Goal: Task Accomplishment & Management: Complete application form

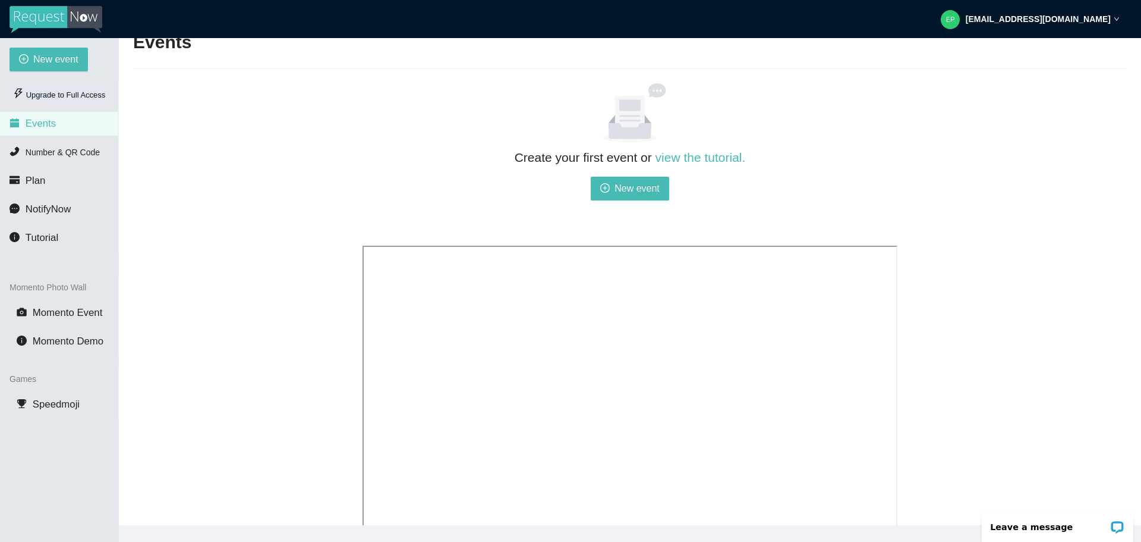
scroll to position [54, 0]
click at [614, 187] on button "New event" at bounding box center [630, 189] width 78 height 24
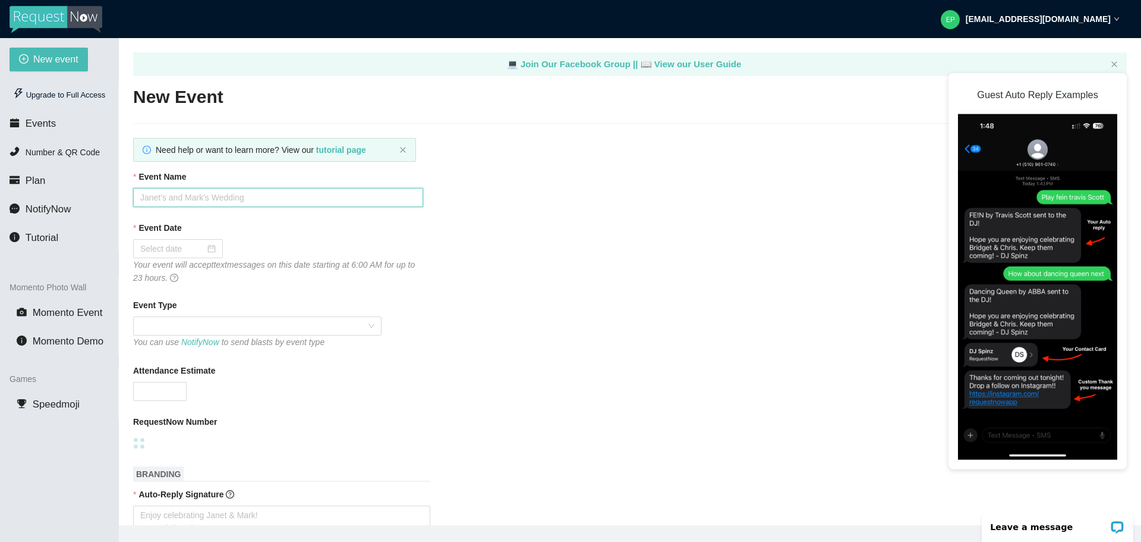
click at [248, 200] on input "Event Name" at bounding box center [278, 197] width 290 height 19
type input "Laru @ 50"
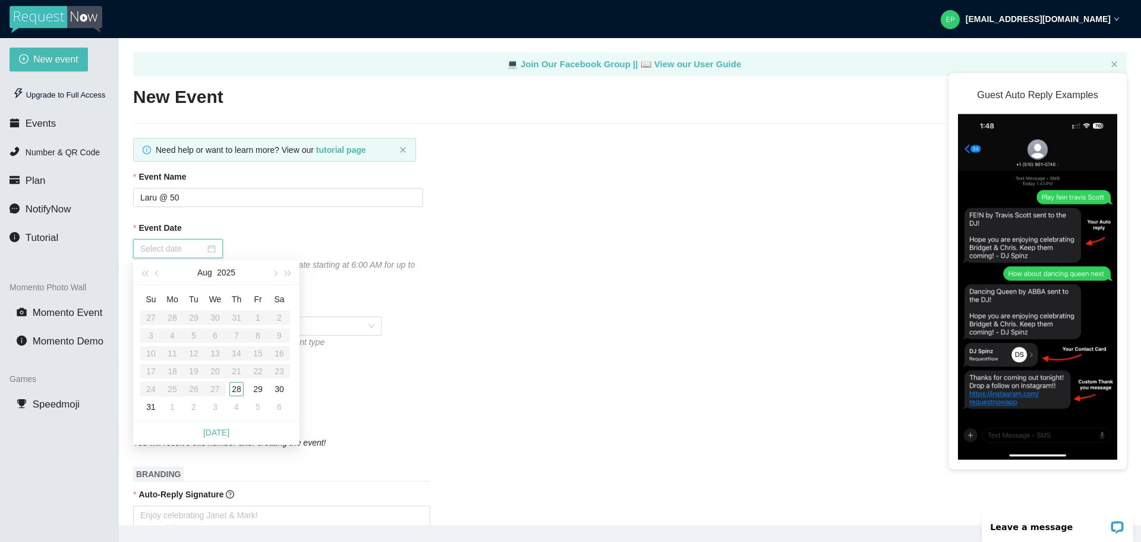
click at [202, 250] on input "Event Date" at bounding box center [172, 248] width 65 height 13
type input "08/28/2025"
click at [241, 388] on div "28" at bounding box center [236, 389] width 14 height 14
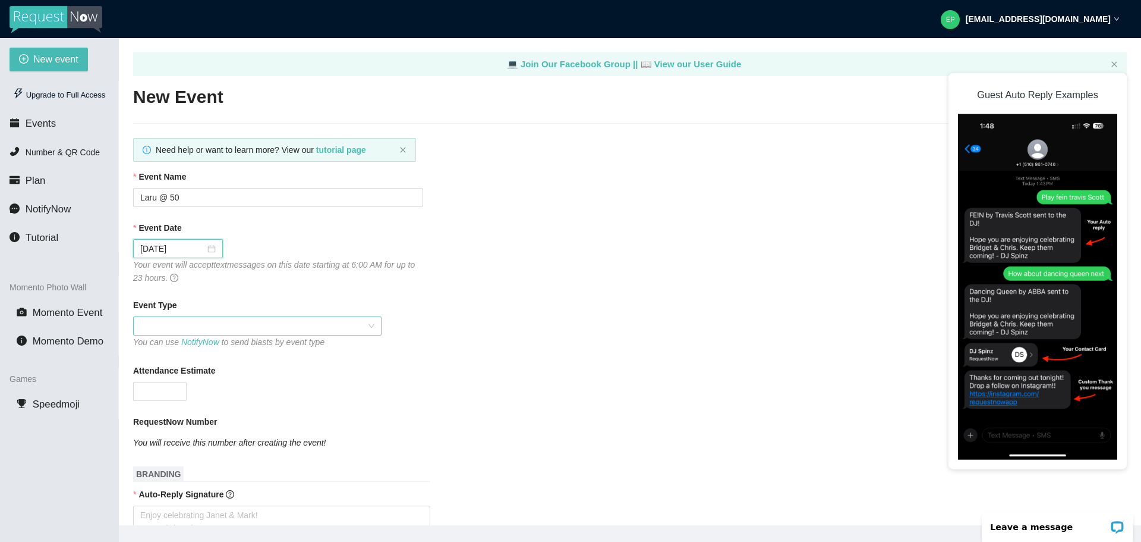
click at [218, 326] on span at bounding box center [257, 326] width 234 height 18
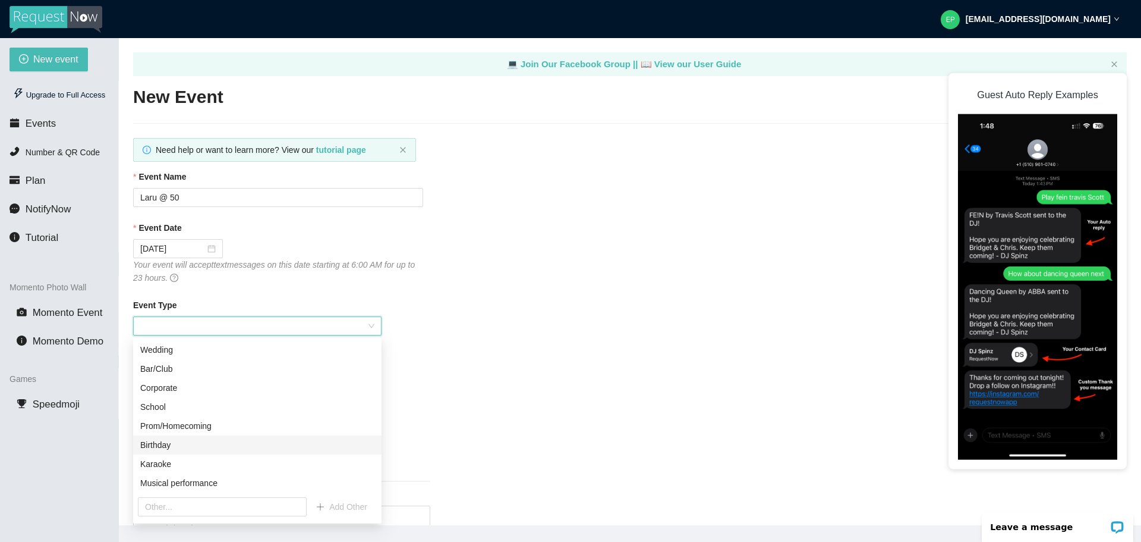
click at [221, 450] on div "Birthday" at bounding box center [257, 444] width 234 height 13
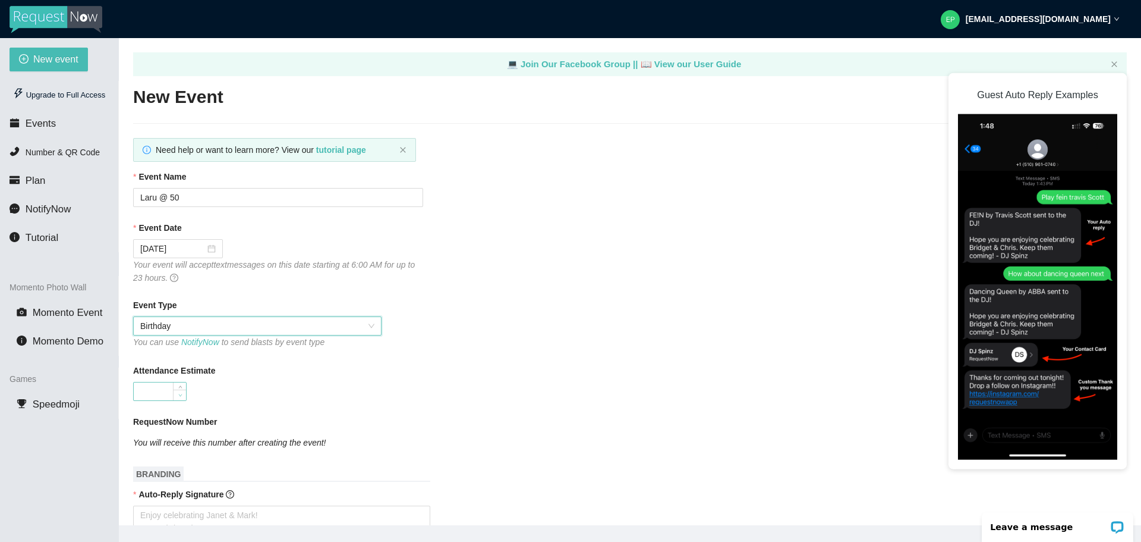
type input "0"
click at [174, 395] on span "Decrease Value" at bounding box center [179, 394] width 13 height 11
click at [157, 391] on input "0" at bounding box center [160, 391] width 52 height 18
type input "175"
click at [486, 387] on div "Attendance Estimate 175" at bounding box center [630, 382] width 994 height 37
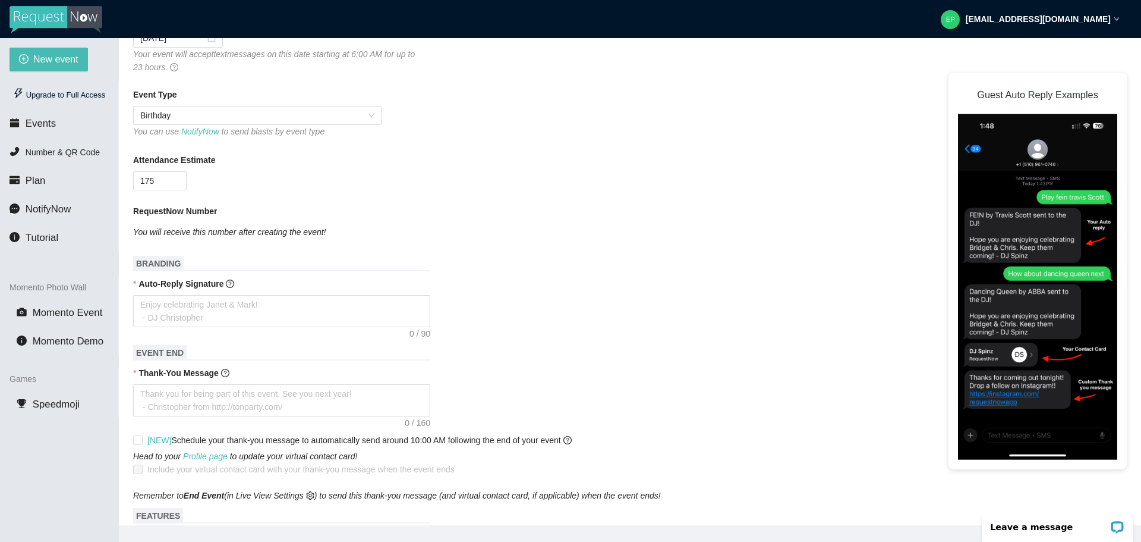
scroll to position [212, 0]
click at [185, 301] on textarea "Auto-Reply Signature" at bounding box center [281, 310] width 297 height 32
type textarea "E"
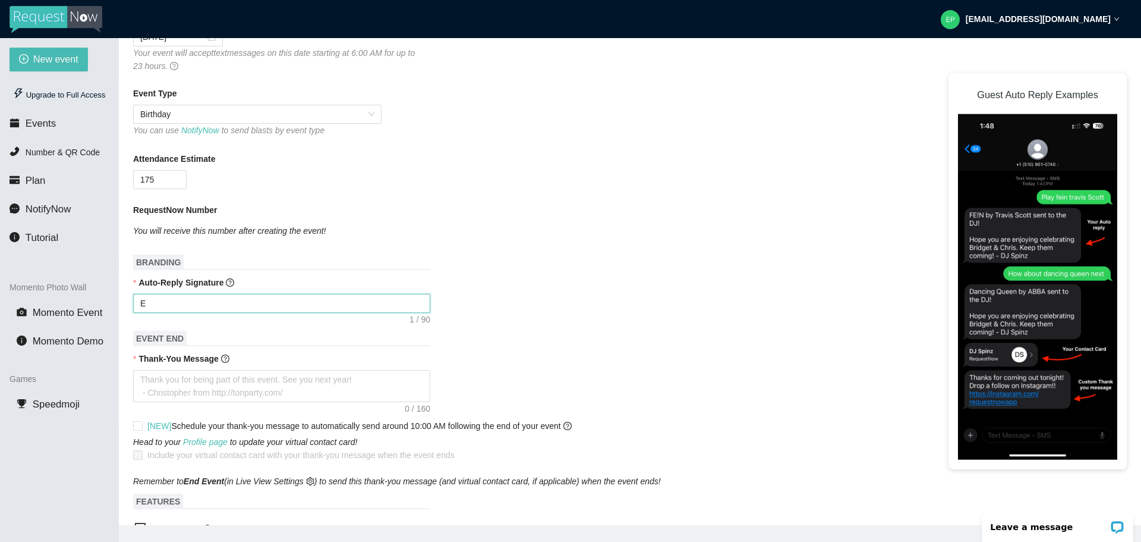
type textarea "En"
type textarea "Enj"
type textarea "Enjo"
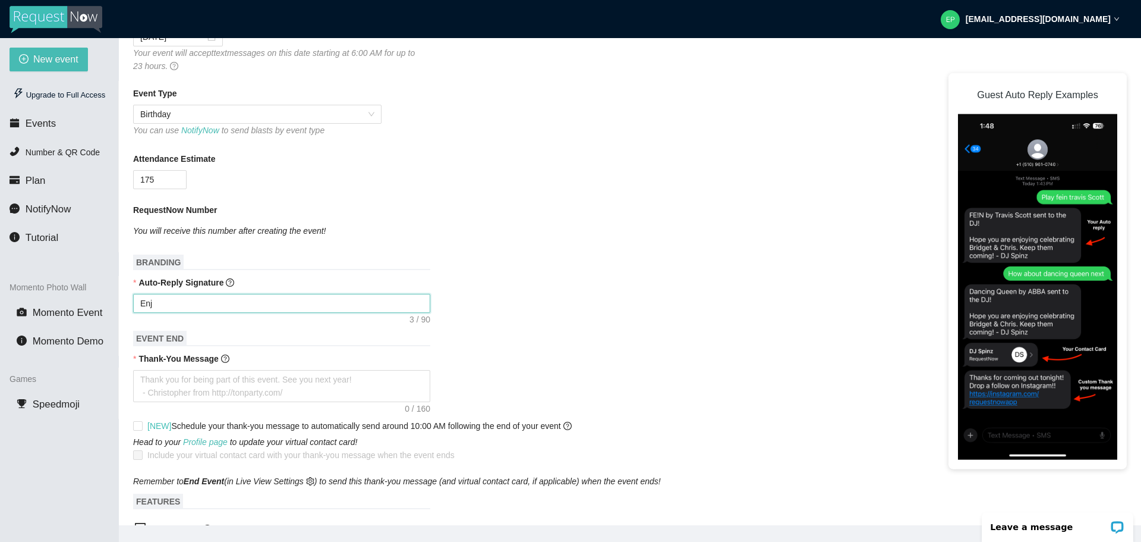
type textarea "Enjo"
type textarea "Enjoy"
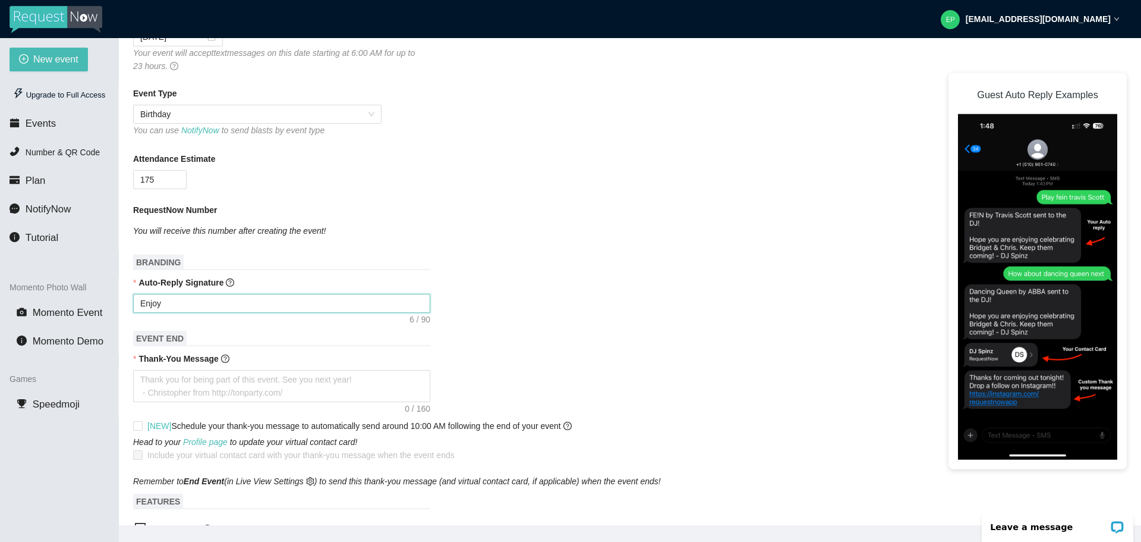
type textarea "Enjoy y"
type textarea "Enjoy yo"
type textarea "Enjoy you"
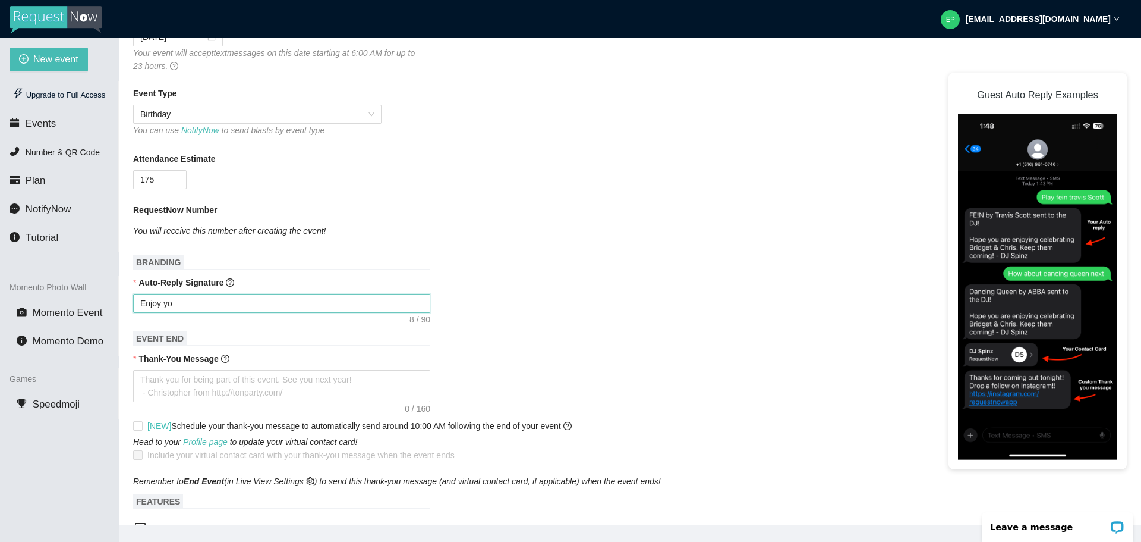
type textarea "Enjoy you"
type textarea "Enjoy your"
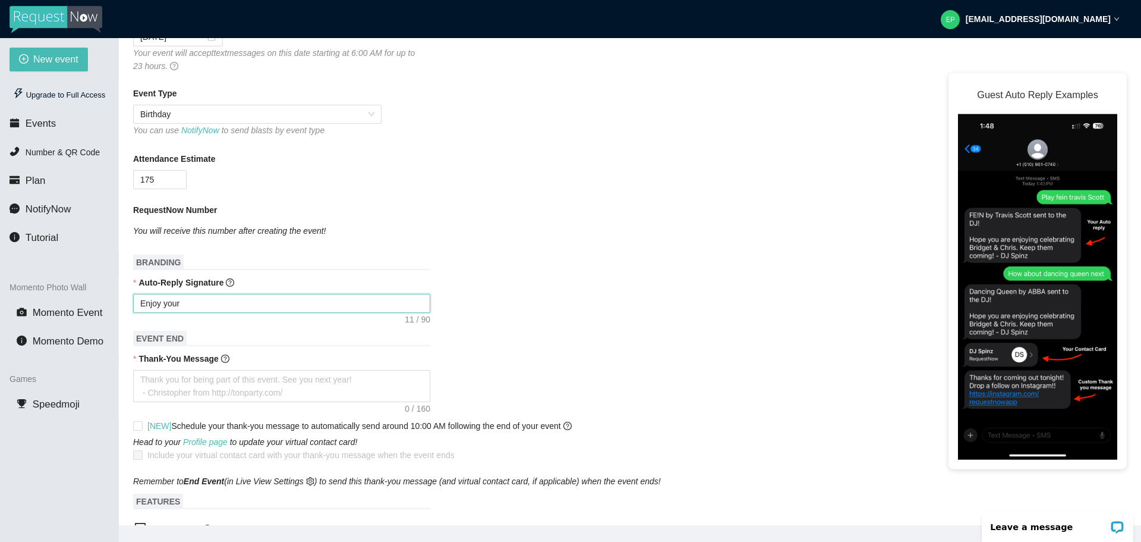
type textarea "Enjoy your g"
type textarea "Enjoy your gr"
type textarea "Enjoy your gro"
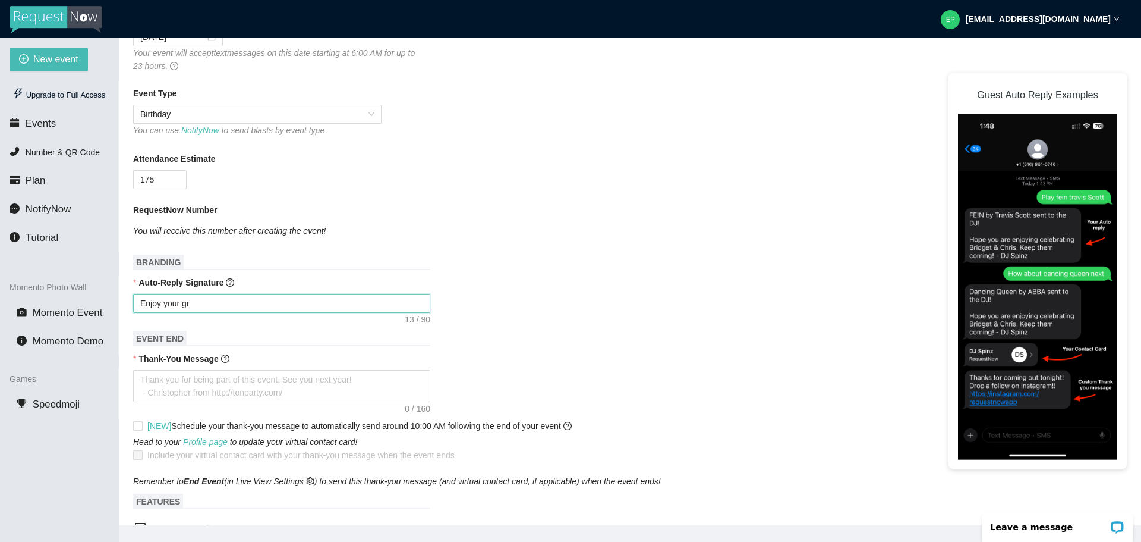
type textarea "Enjoy your gro"
type textarea "Enjoy your groo"
type textarea "Enjoy your groov"
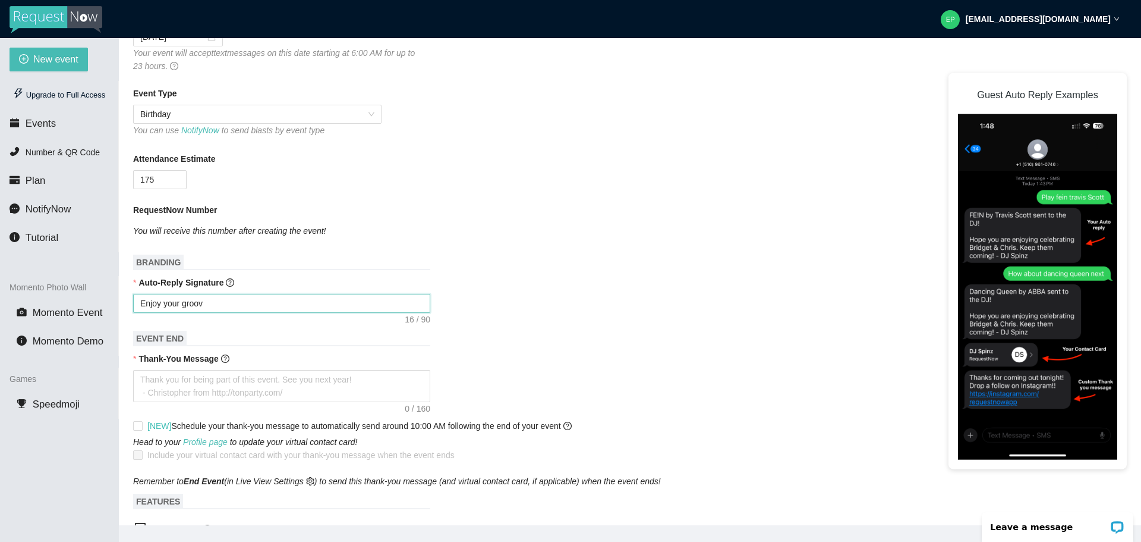
type textarea "Enjoy your groovi"
type textarea "Enjoy your groovin"
type textarea "Enjoy your grooving"
click at [222, 303] on textarea "Enjoy your grooving" at bounding box center [281, 303] width 297 height 19
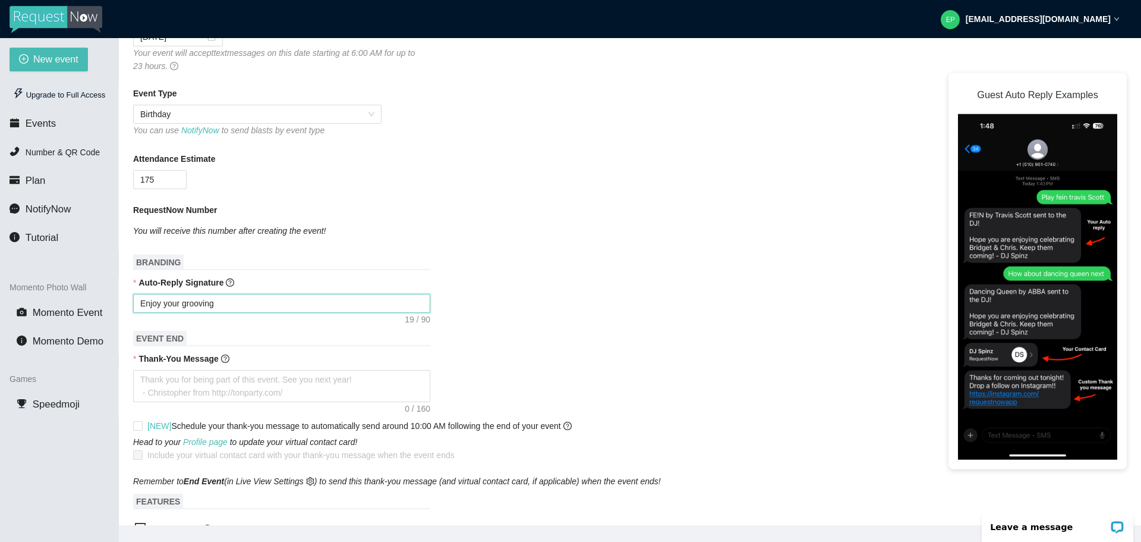
type textarea "E"
type textarea "En"
type textarea "Enj"
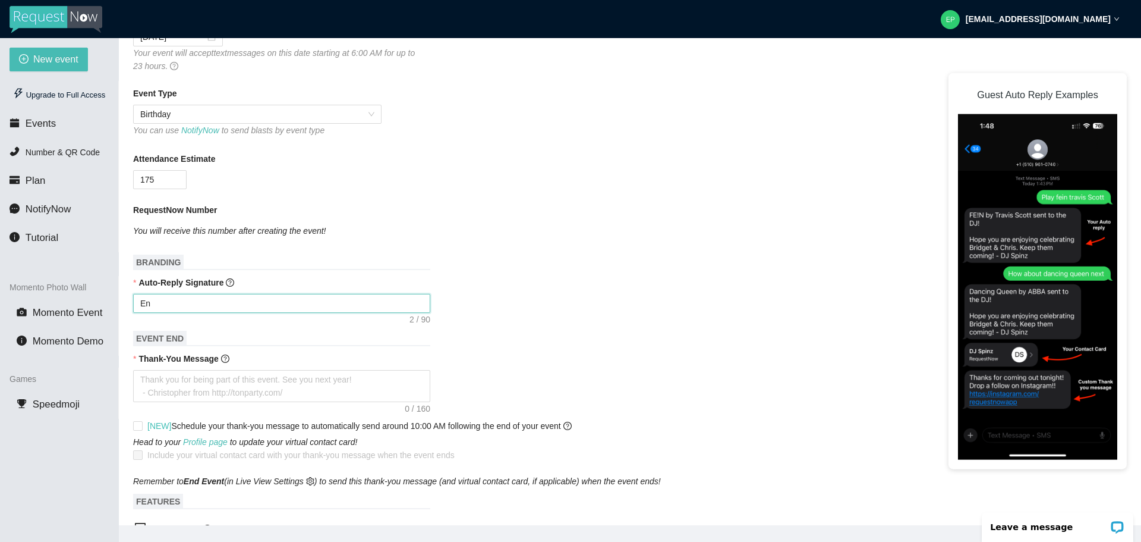
type textarea "Enj"
type textarea "Enjo"
type textarea "Enjoy"
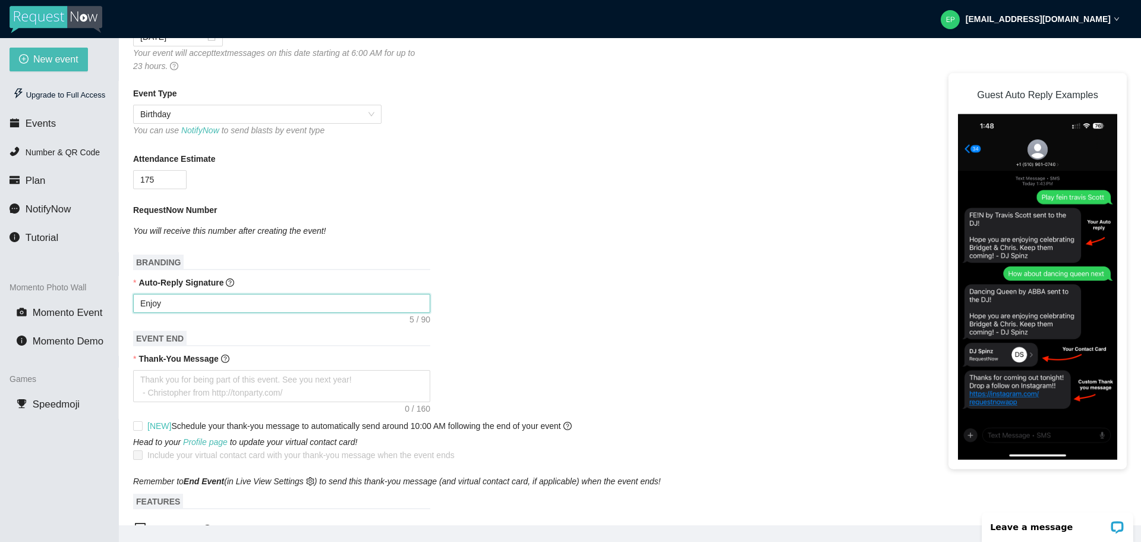
type textarea "Enjoy"
type textarea "Enjo"
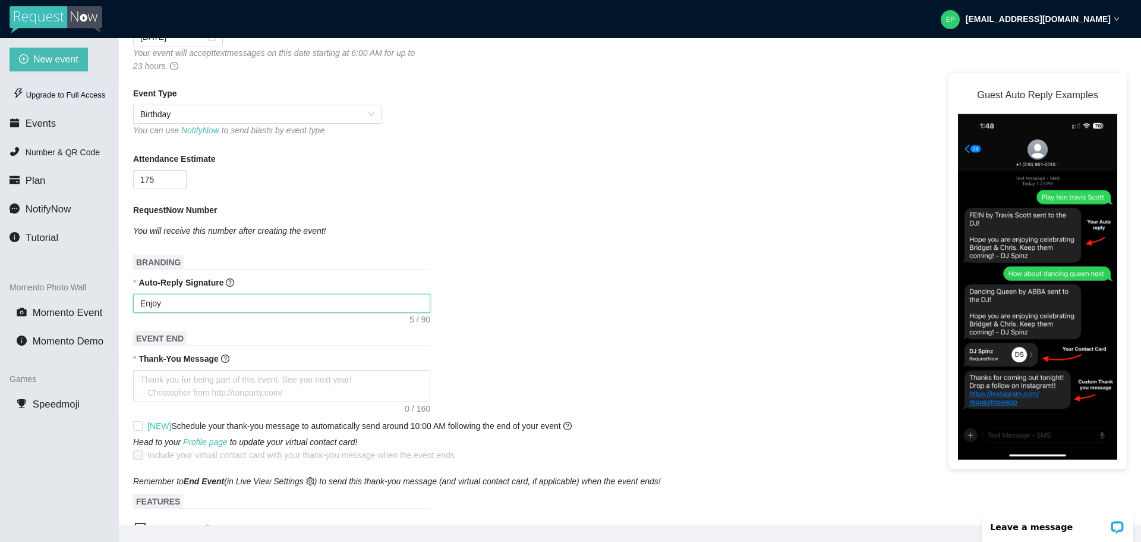
type textarea "Enjo"
type textarea "Enj"
type textarea "En"
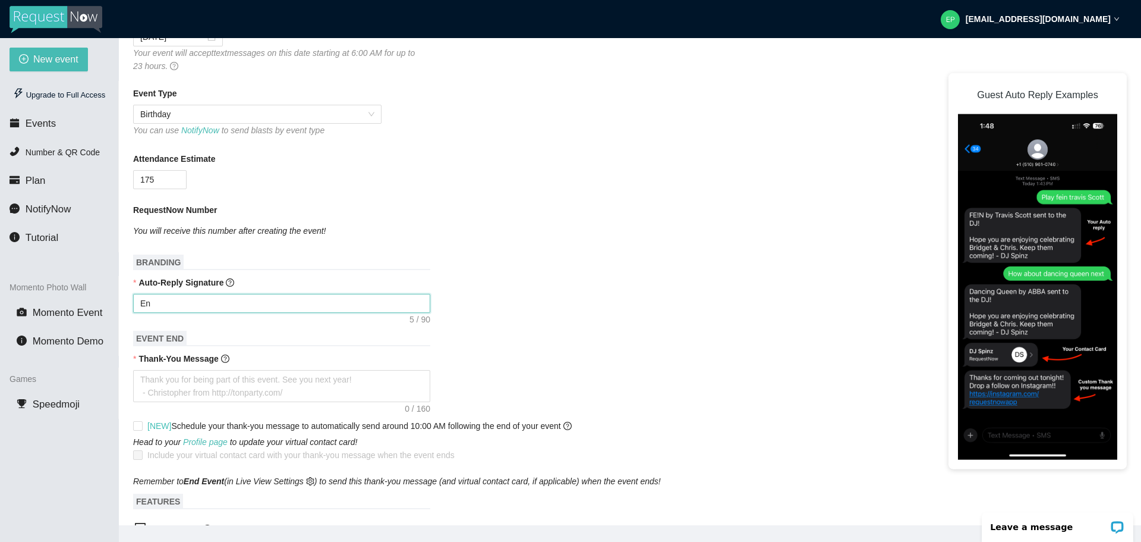
type textarea "E"
type textarea "Enjoy celebrating Janet & Mark! - DJ Christopher"
type textarea "K"
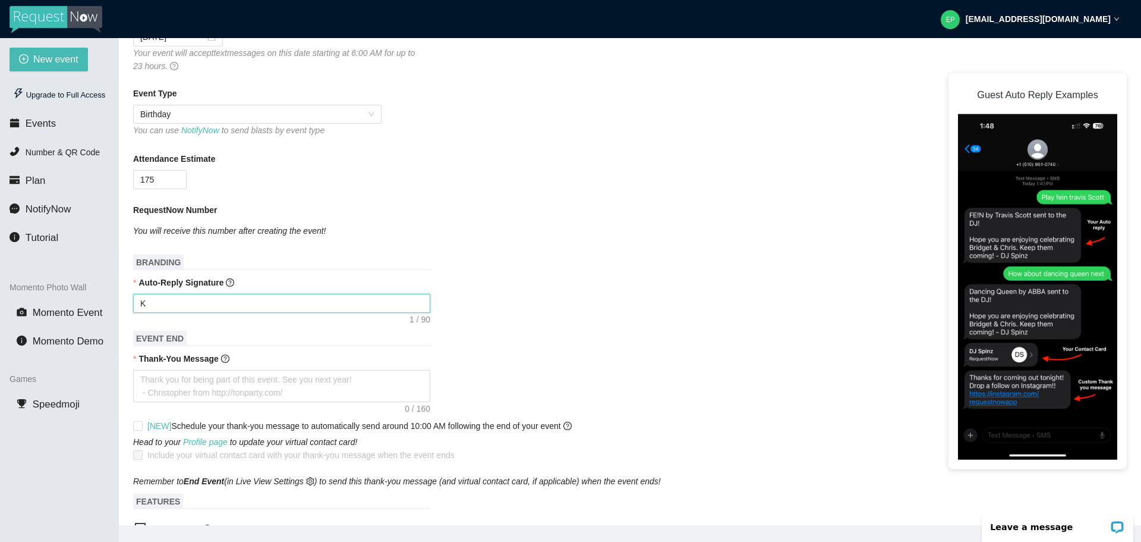
type textarea "Ke"
type textarea "Kee"
type textarea "Keep"
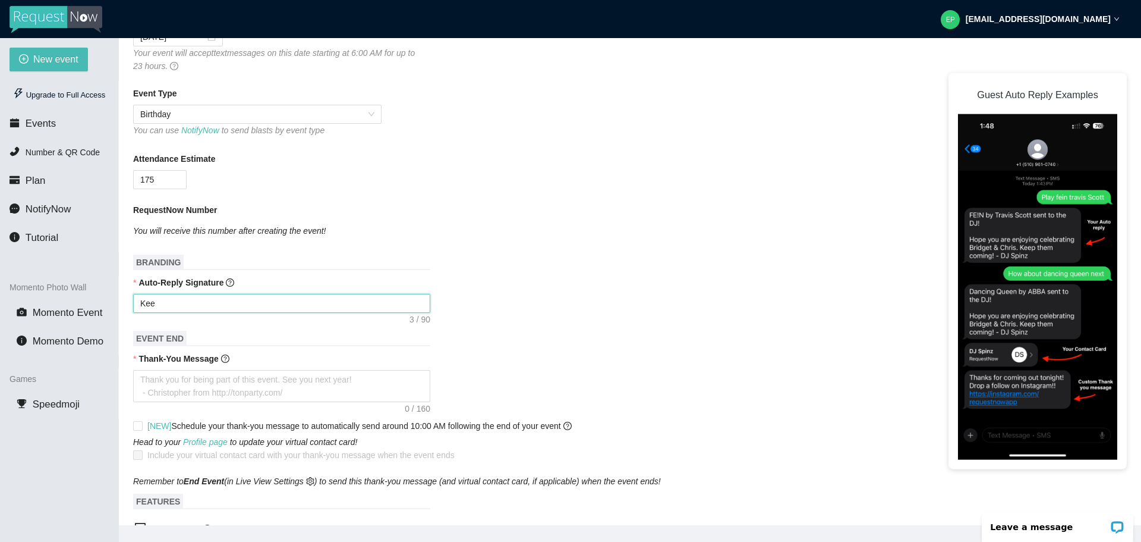
type textarea "Keep"
type textarea "Keep V"
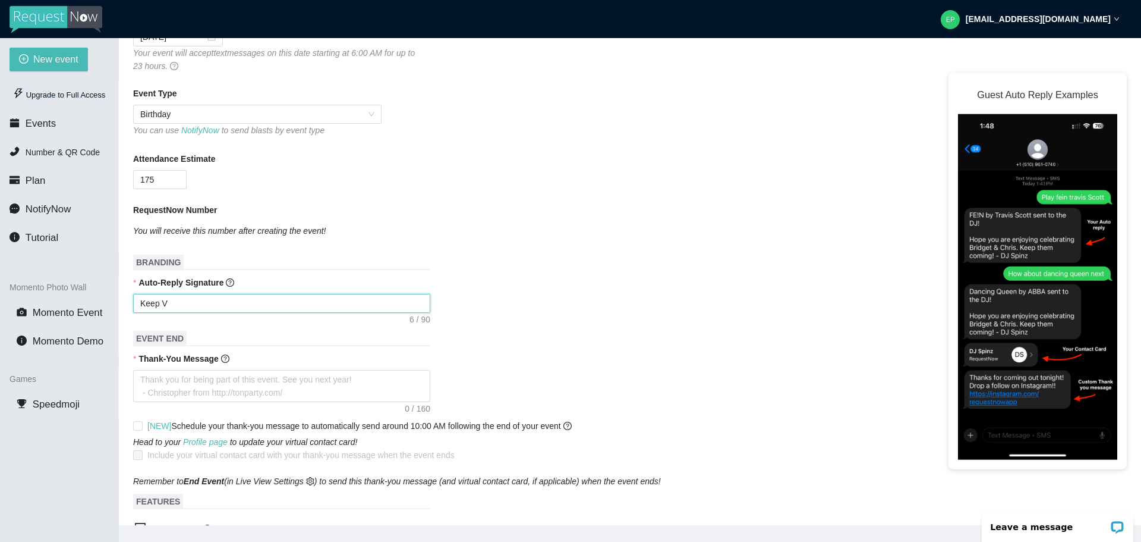
type textarea "Keep Vi"
type textarea "Keep Vib"
type textarea "Keep Vibi"
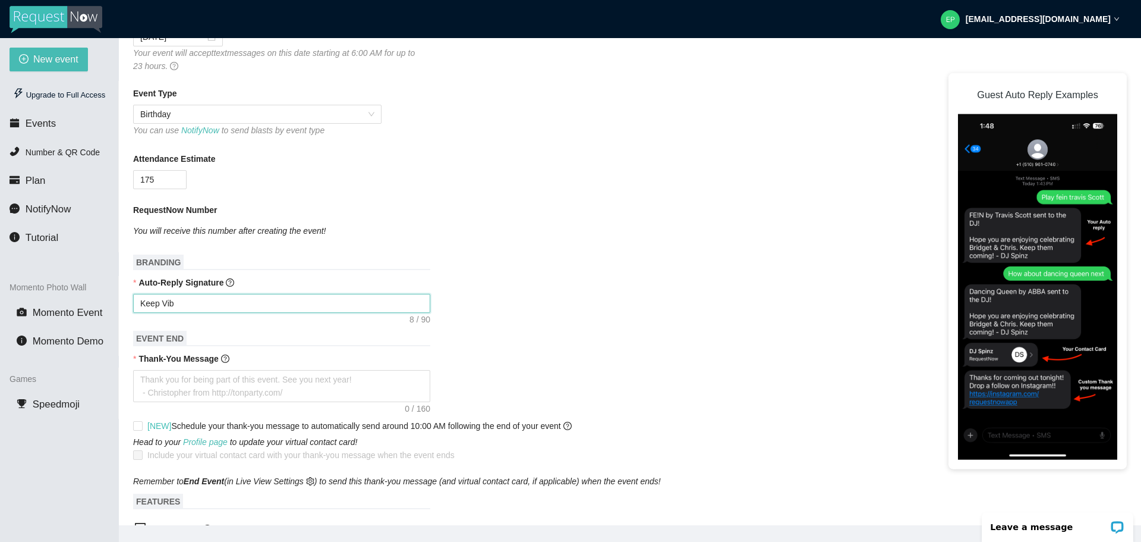
type textarea "Keep Vibi"
type textarea "Keep Vibin"
type textarea "Keep Vibing"
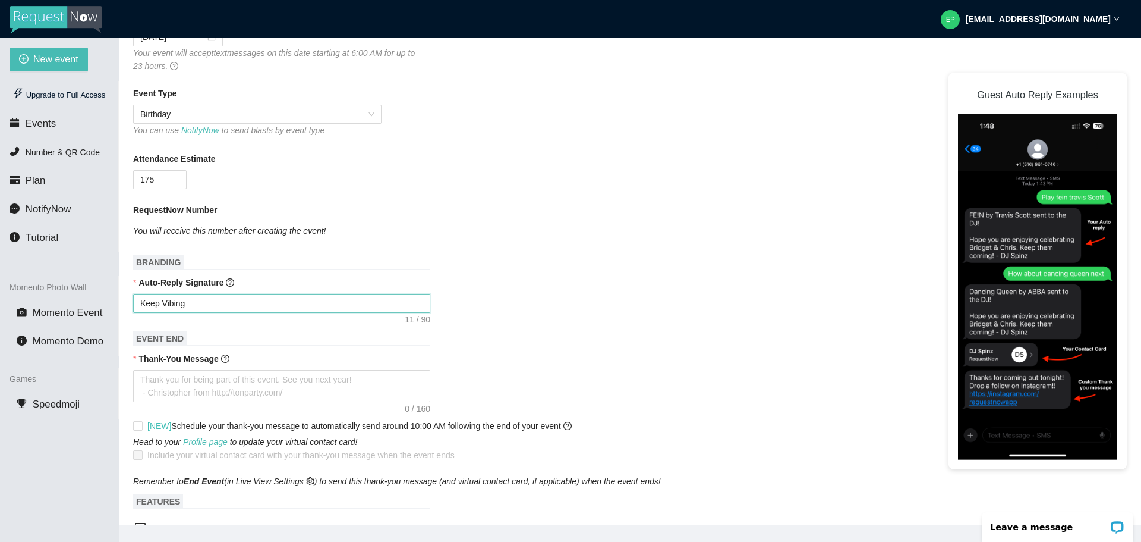
type textarea "Keep Vibin"
type textarea "Keep Vibi"
type textarea "Keep Vib"
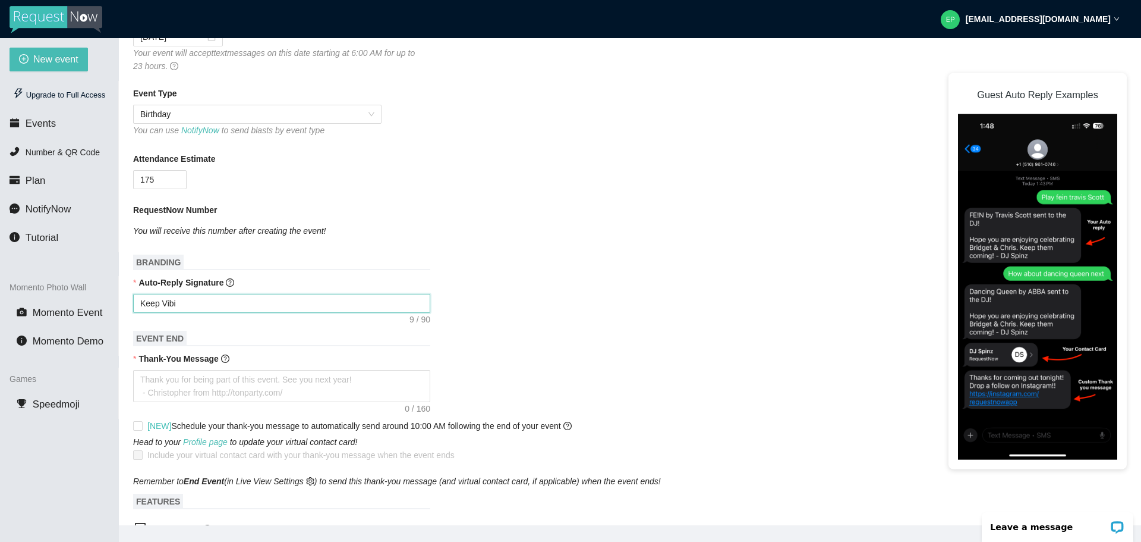
type textarea "Keep Vib"
type textarea "Keep Vi"
type textarea "Keep V"
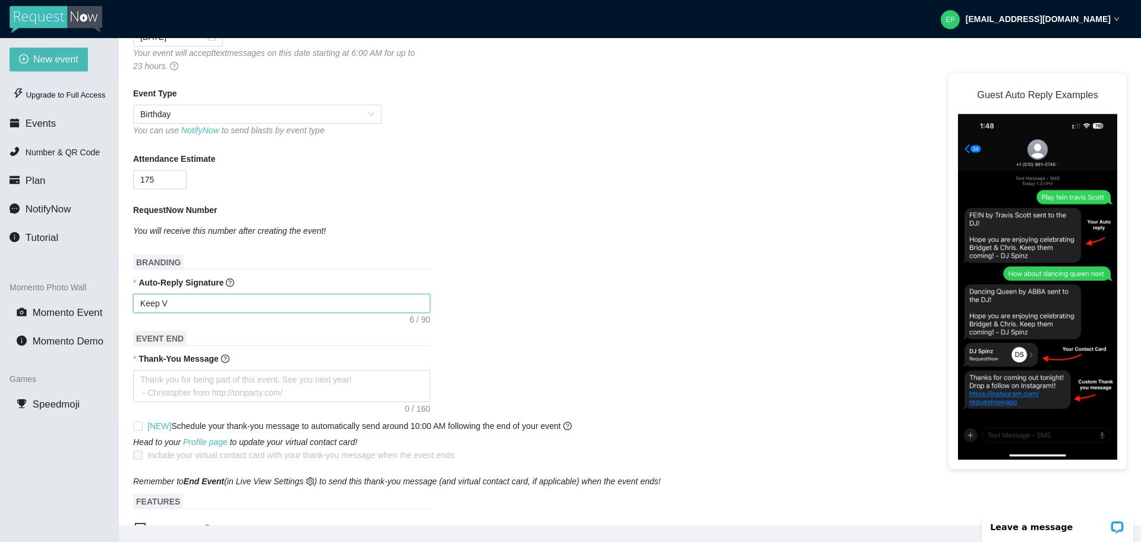
type textarea "Keep Vy"
type textarea "Keep Vyb"
type textarea "Keep Vybi"
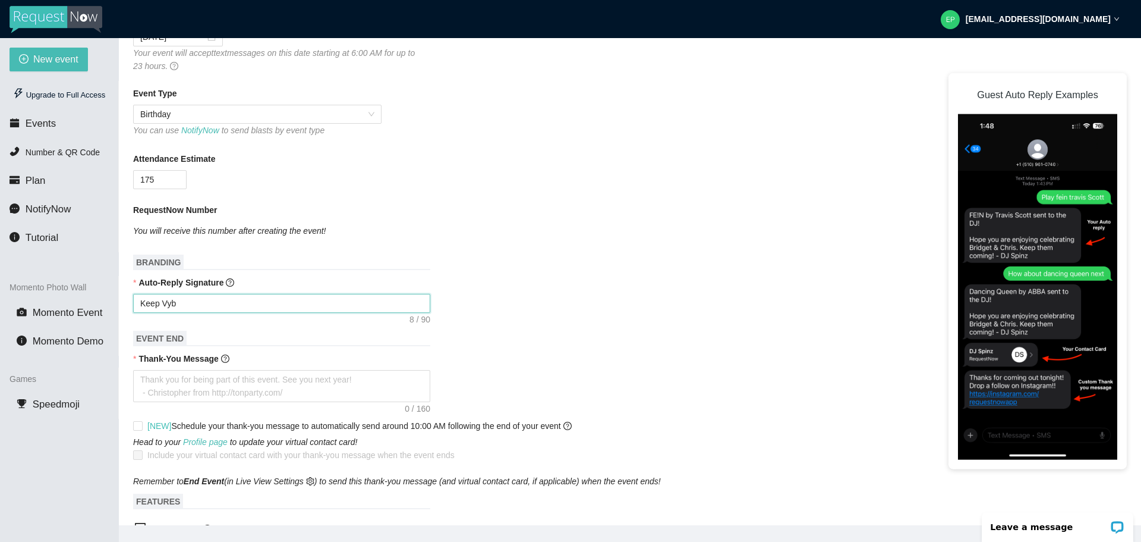
type textarea "Keep Vybi"
type textarea "Keep Vybin"
type textarea "Keep Vybing"
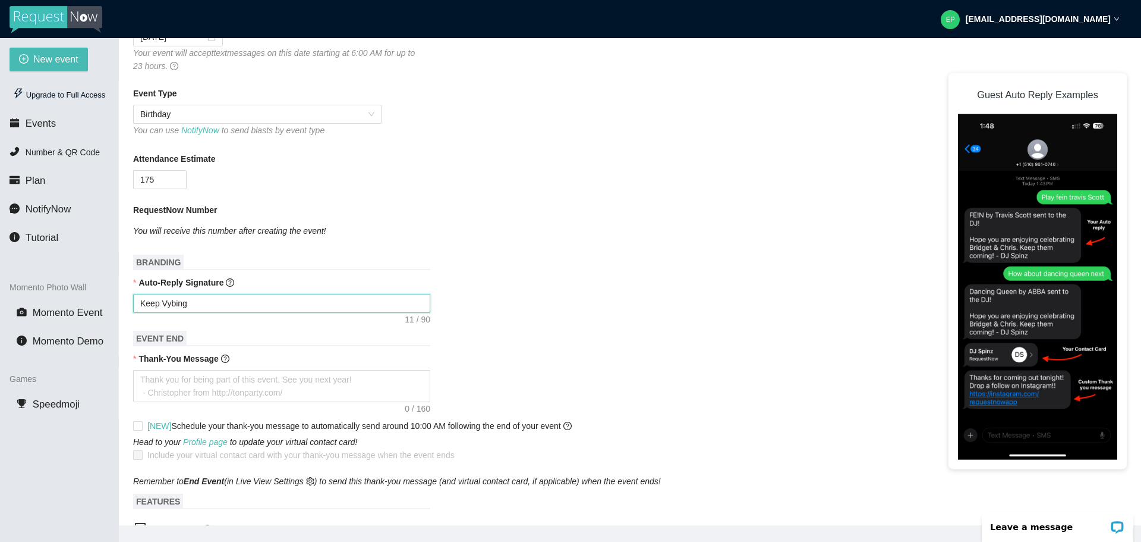
type textarea "Keep Vybing"
type textarea "Keep Vybing t"
type textarea "Keep Vybing to"
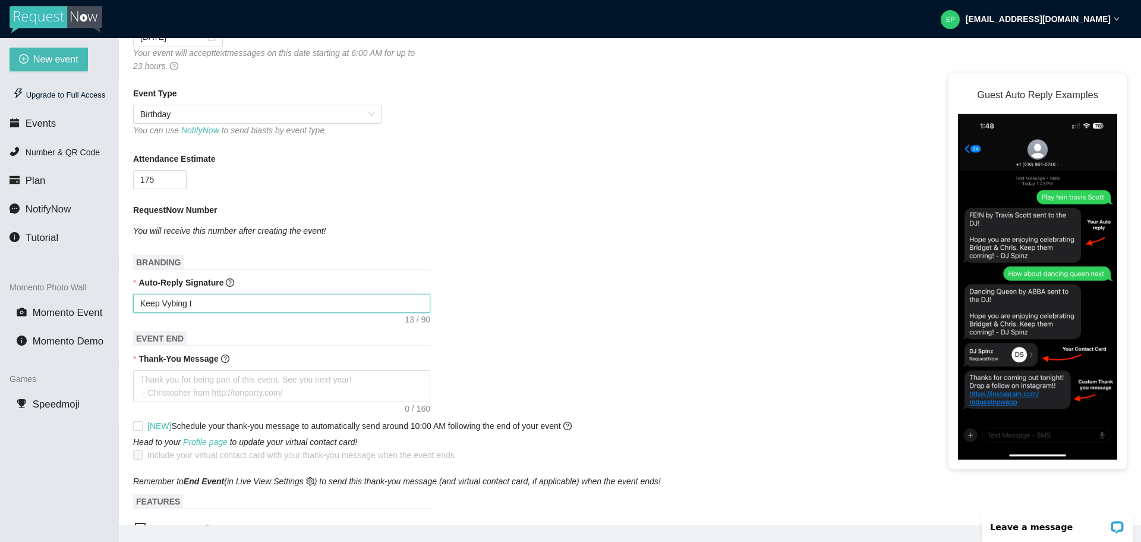
type textarea "Keep Vybing to"
type textarea "Keep Vybing to L"
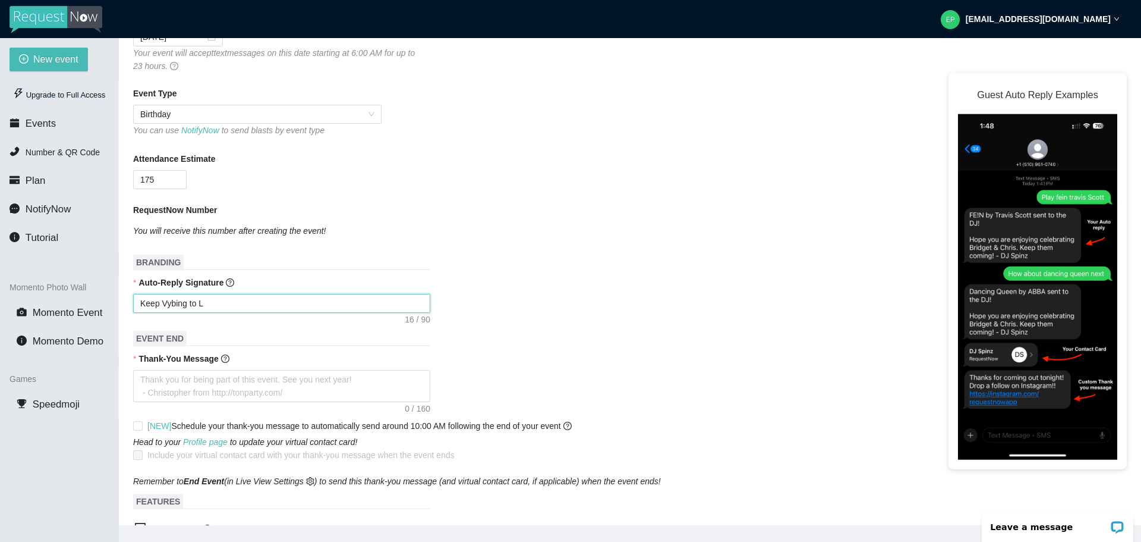
type textarea "Keep Vybing to"
type textarea "Keep Vybing to f"
type textarea "Keep Vybing to fo"
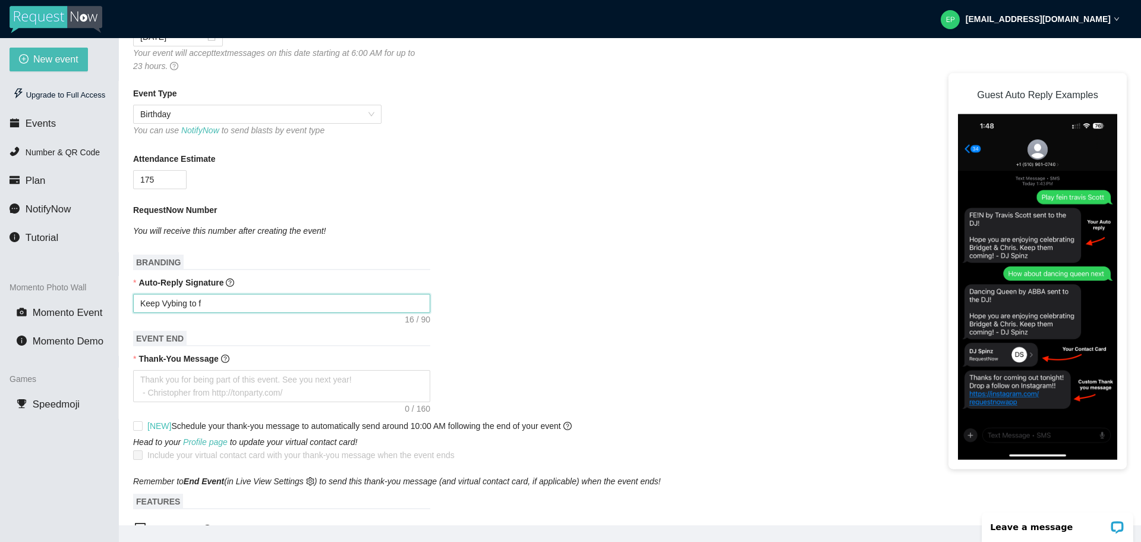
type textarea "Keep Vybing to fo"
type textarea "Keep Vybing to for"
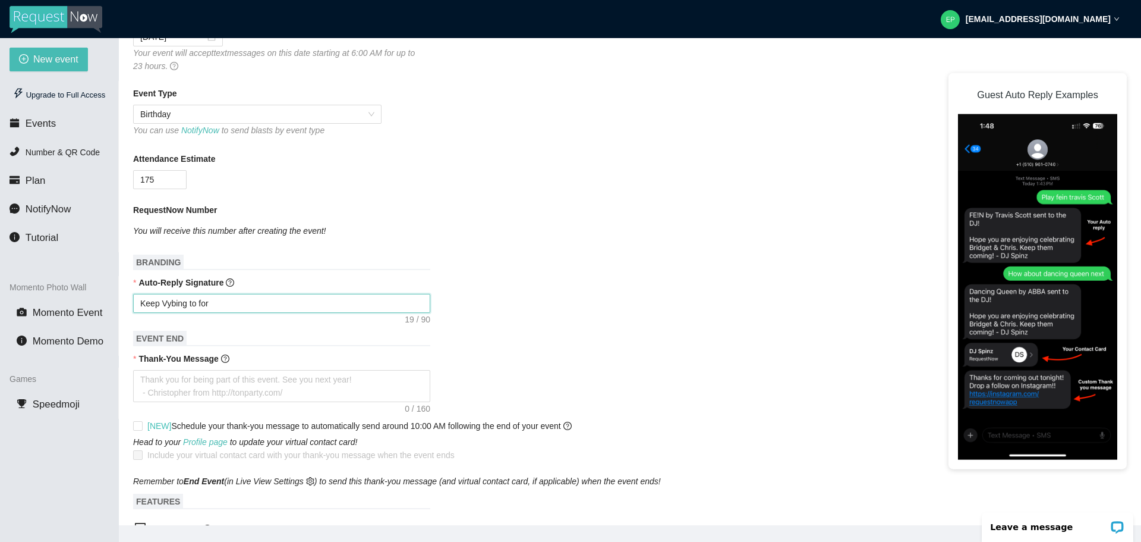
type textarea "Keep Vybing to for"
type textarea "Keep Vybing to fo"
type textarea "Keep Vybing to f"
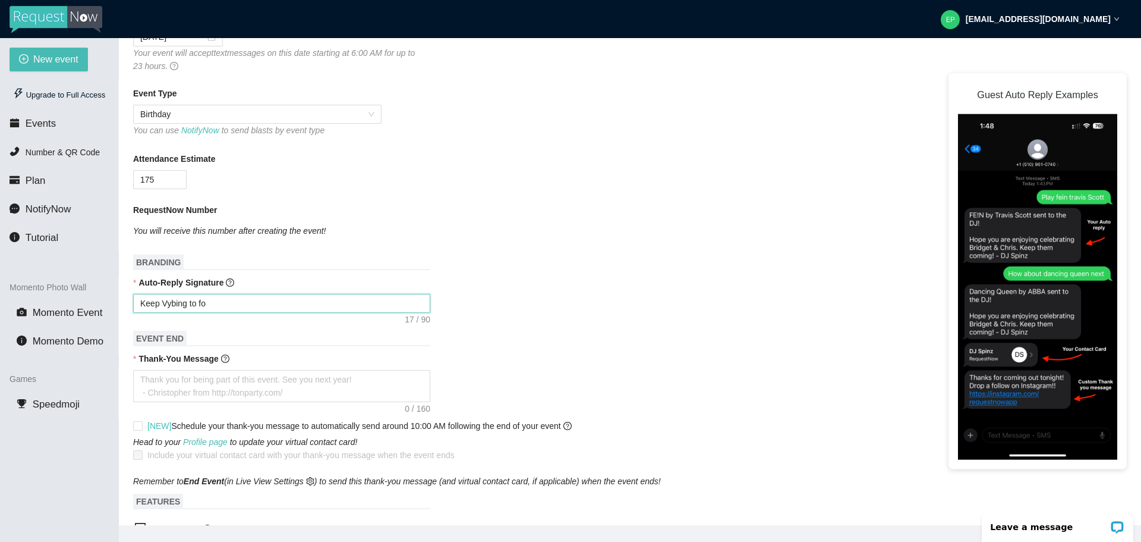
type textarea "Keep Vybing to f"
type textarea "Keep Vybing to"
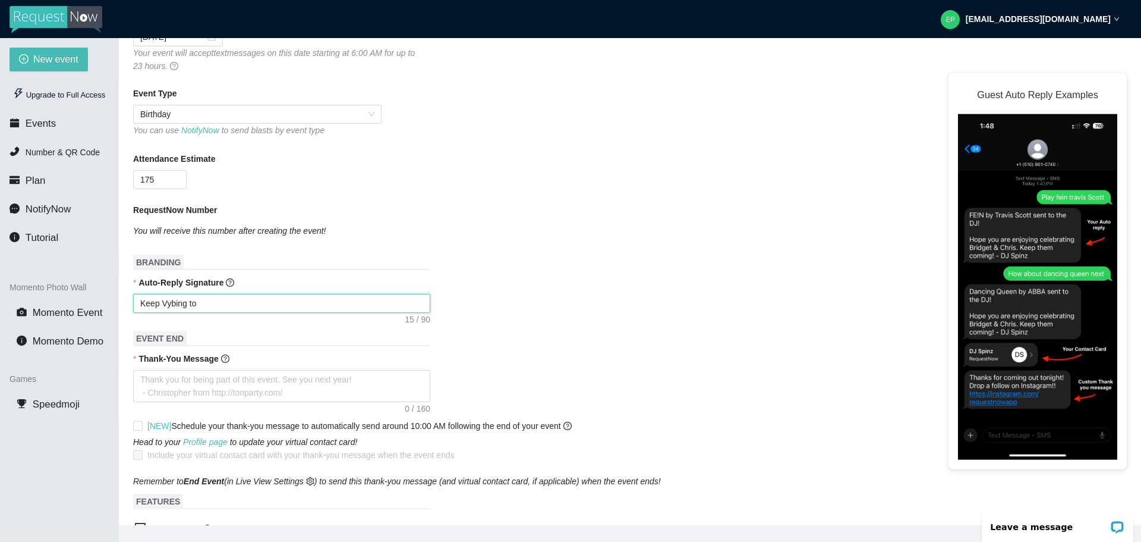
type textarea "Keep Vybing t"
type textarea "Keep Vybing"
type textarea "Keep Vybing f"
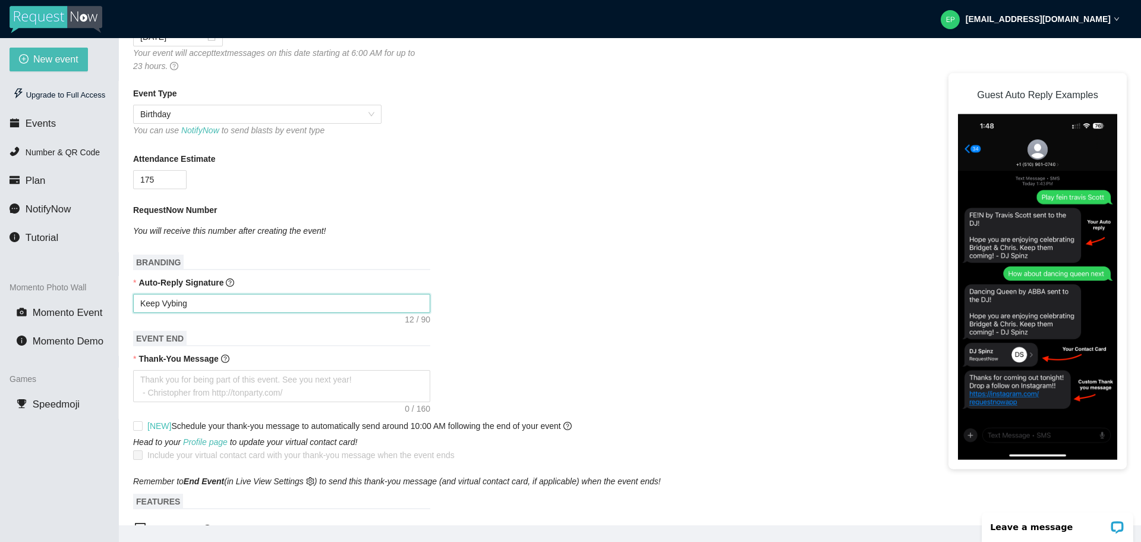
type textarea "Keep Vybing f"
type textarea "Keep Vybing fo"
type textarea "Keep Vybing for"
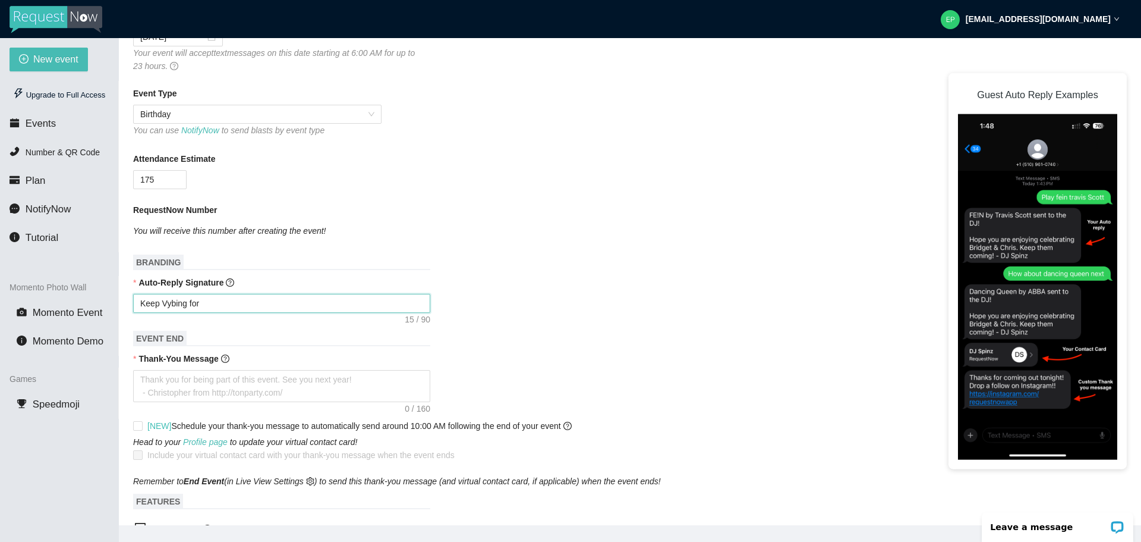
type textarea "Keep Vybing for"
type textarea "Keep Vybing for L"
type textarea "Keep Vybing for La"
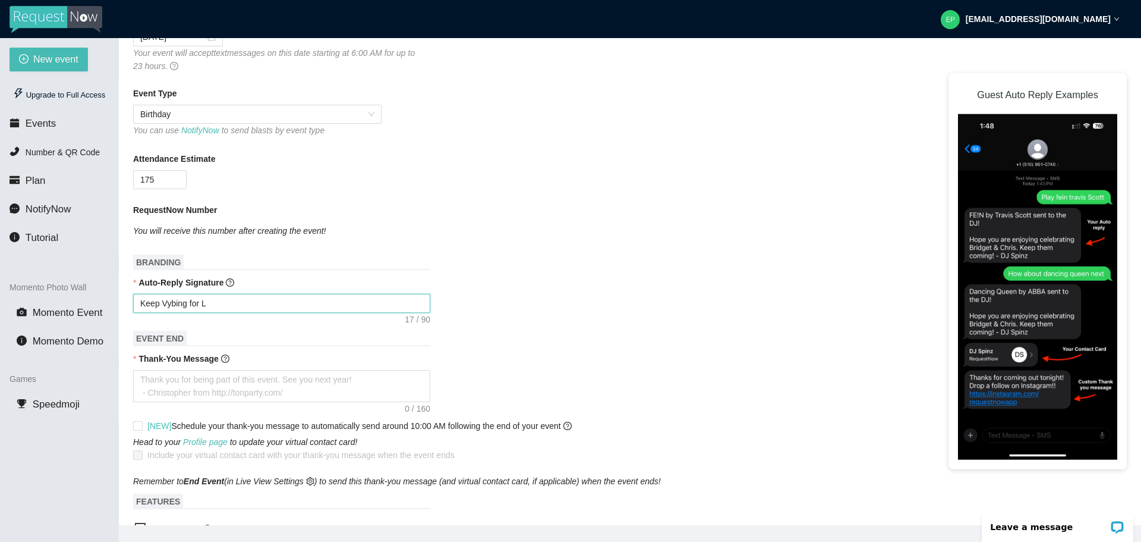
type textarea "Keep Vybing for La"
type textarea "Keep Vybing for Lar"
type textarea "Keep Vybing for Laru"
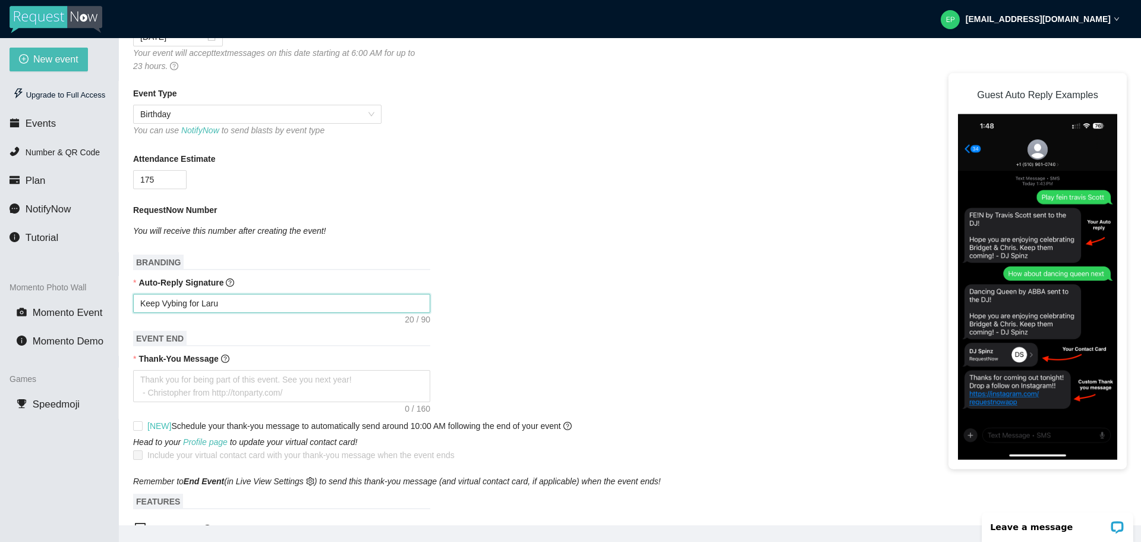
type textarea "Keep Vybing for Laru"
type textarea "Keep Vybing for Laru @"
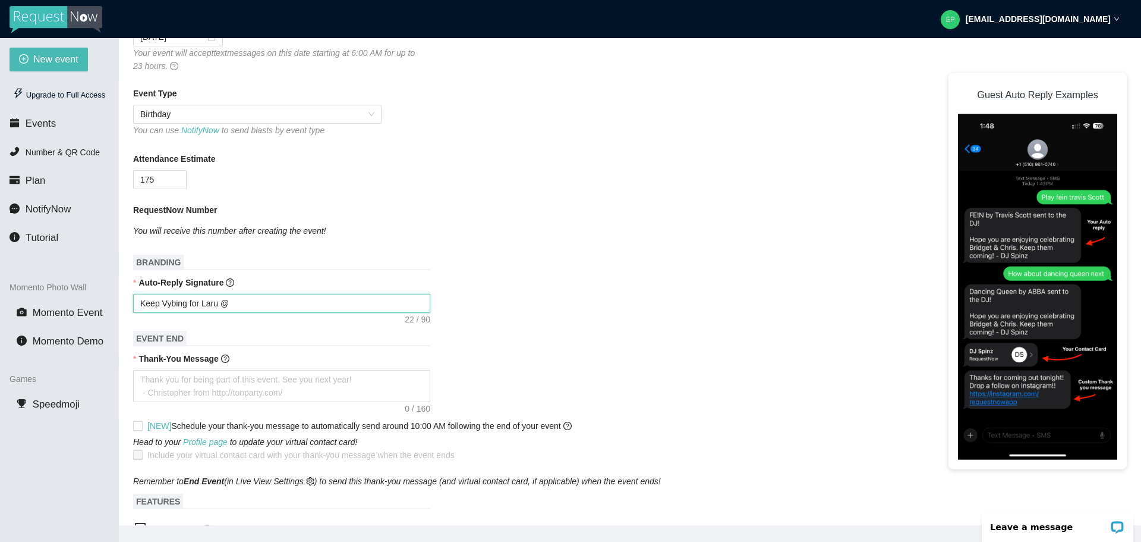
type textarea "Keep Vybing for Laru @"
type textarea "Keep Vybing for Laru @ 5"
type textarea "Keep Vybing for Laru @ 50"
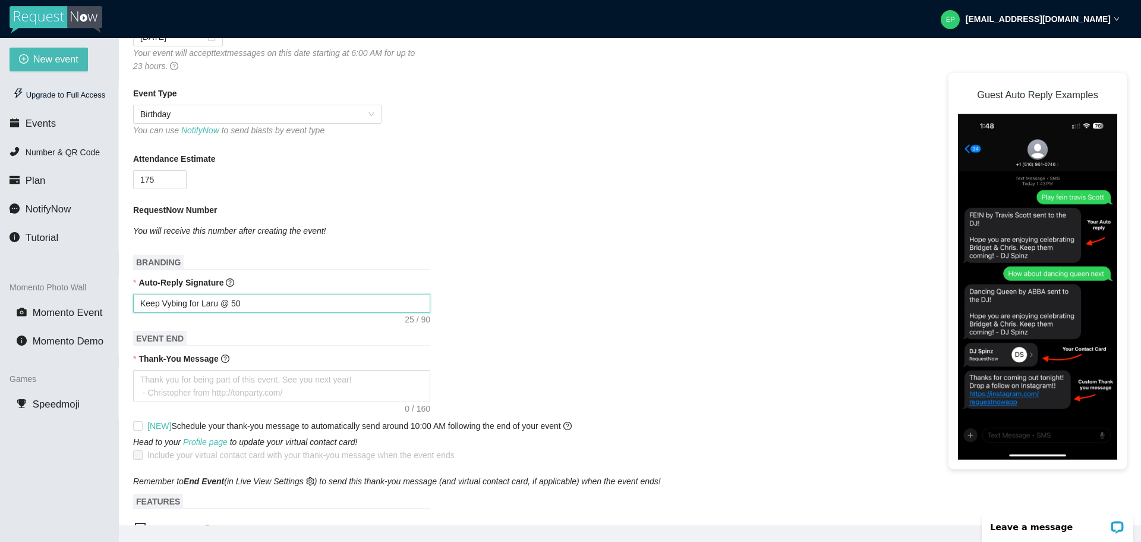
type textarea "Keep Vybing for Laru @ 500"
type textarea "Keep Vybing for Laru @ 50"
click at [469, 328] on form "Event Name Laru @ 50 Event Date 08/28/2025 Your event will accept text messages…" at bounding box center [630, 390] width 994 height 865
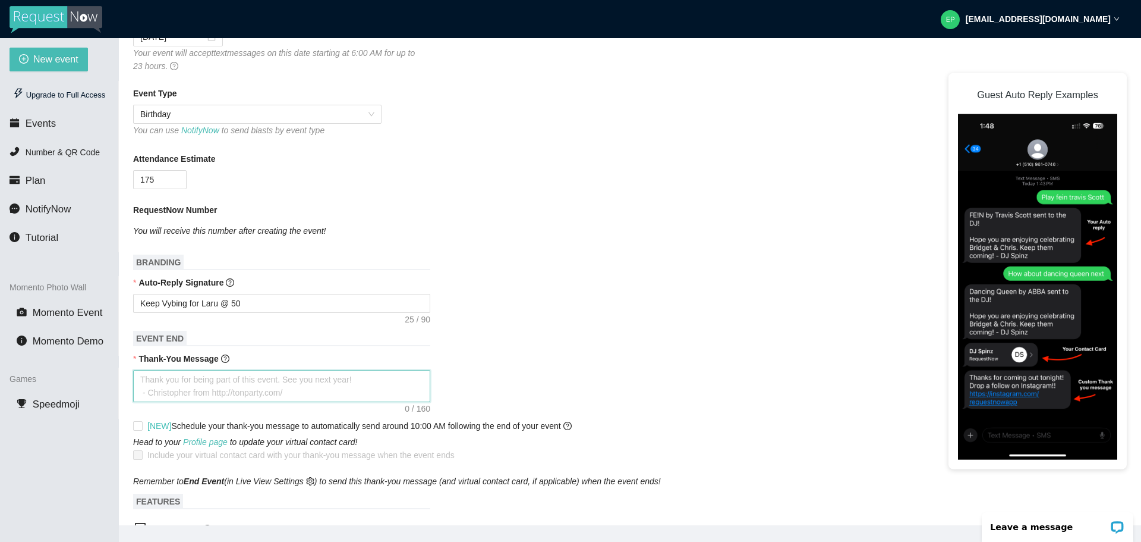
click at [235, 374] on textarea "Thank-You Message" at bounding box center [281, 386] width 297 height 32
type textarea "H"
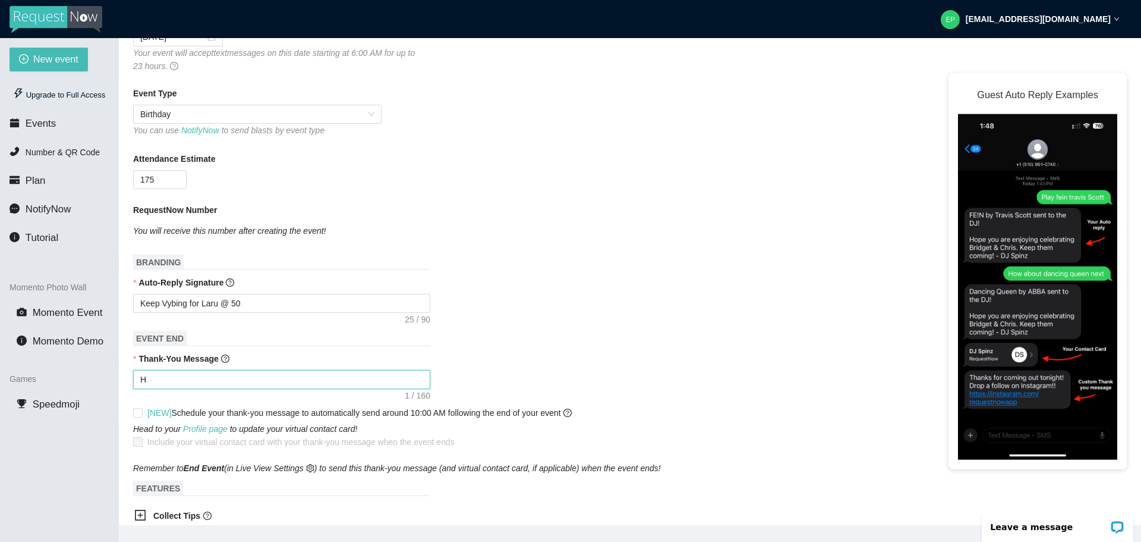
type textarea "Ho"
type textarea "Hop"
type textarea "Hope"
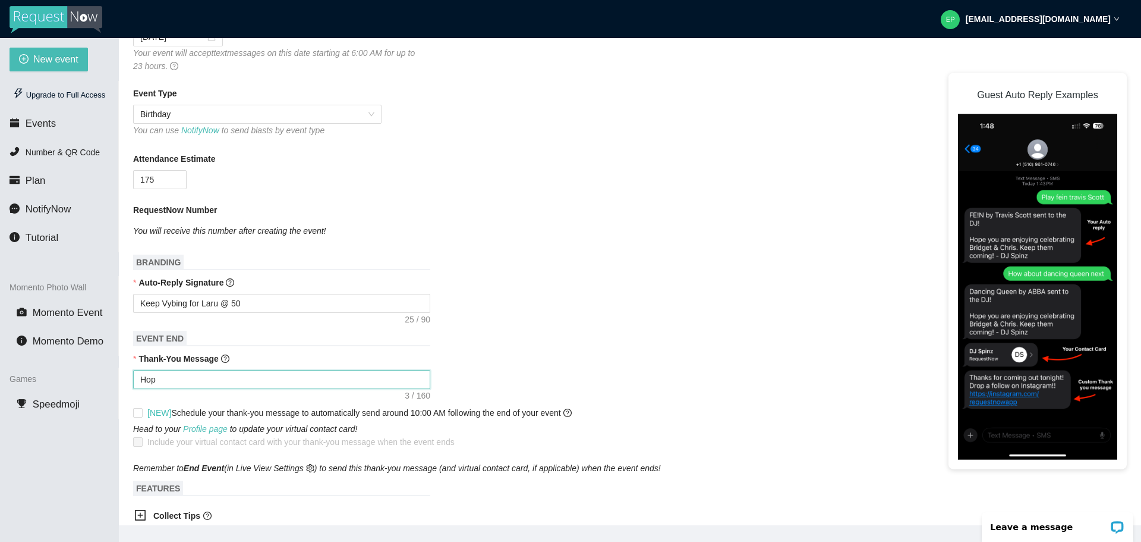
type textarea "Hope"
type textarea "Hope y"
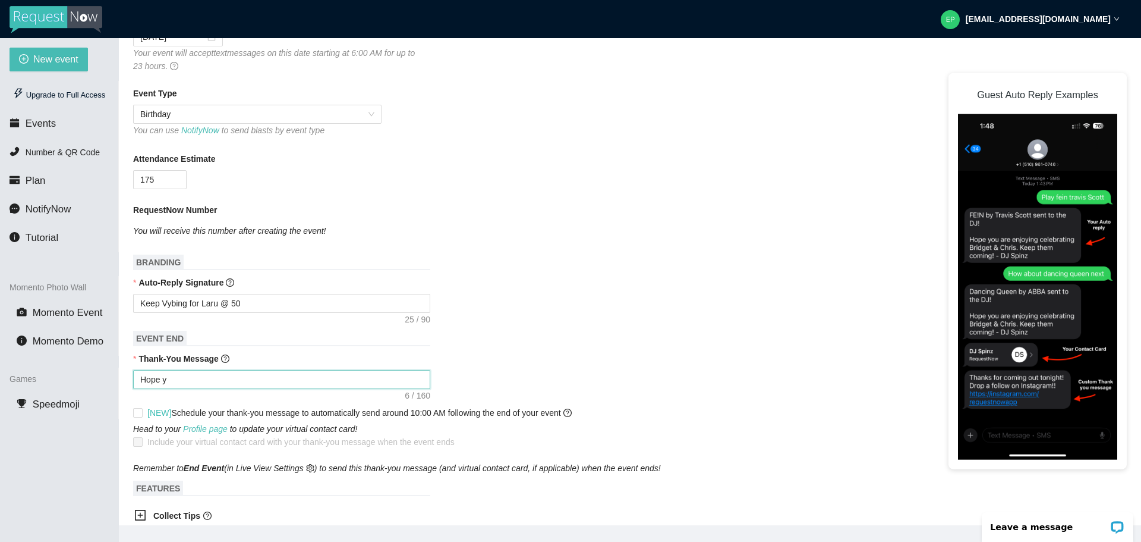
type textarea "Hope yo"
type textarea "Hope you"
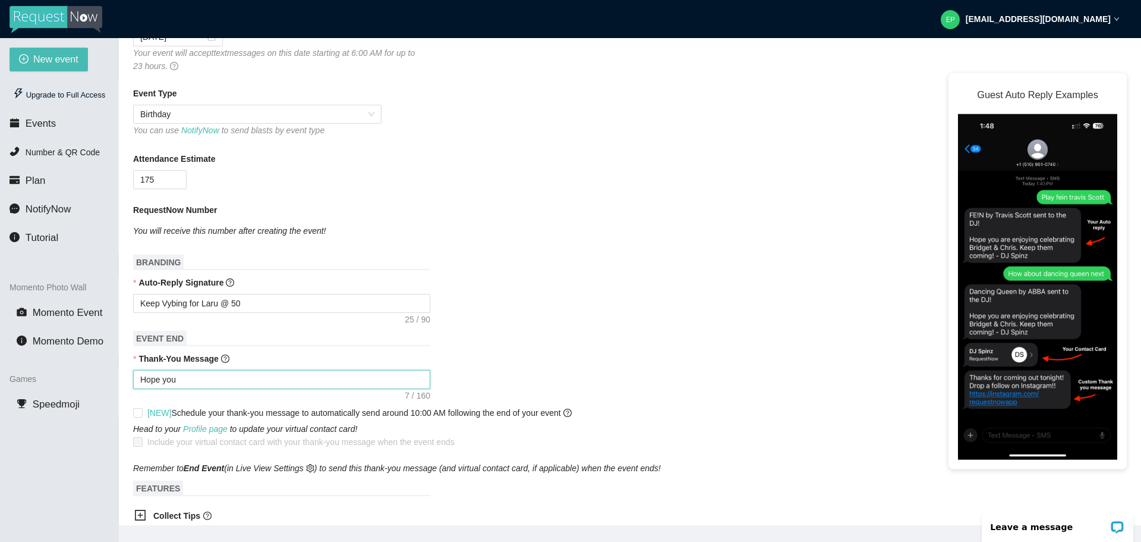
type textarea "Hope you"
type textarea "Hope you h"
type textarea "Hope you ha"
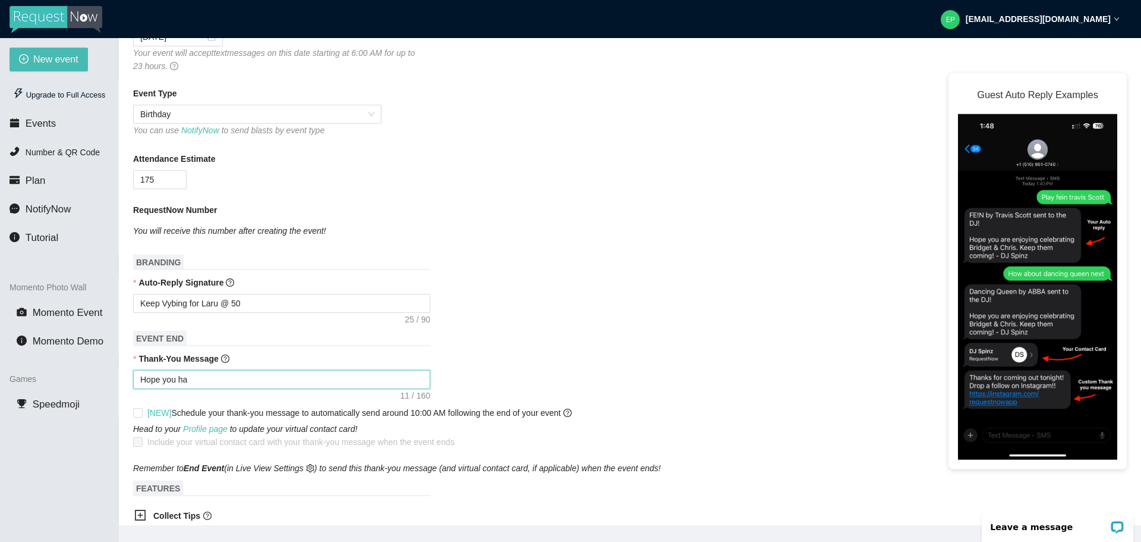
type textarea "Hope you had"
type textarea "Hope you had a"
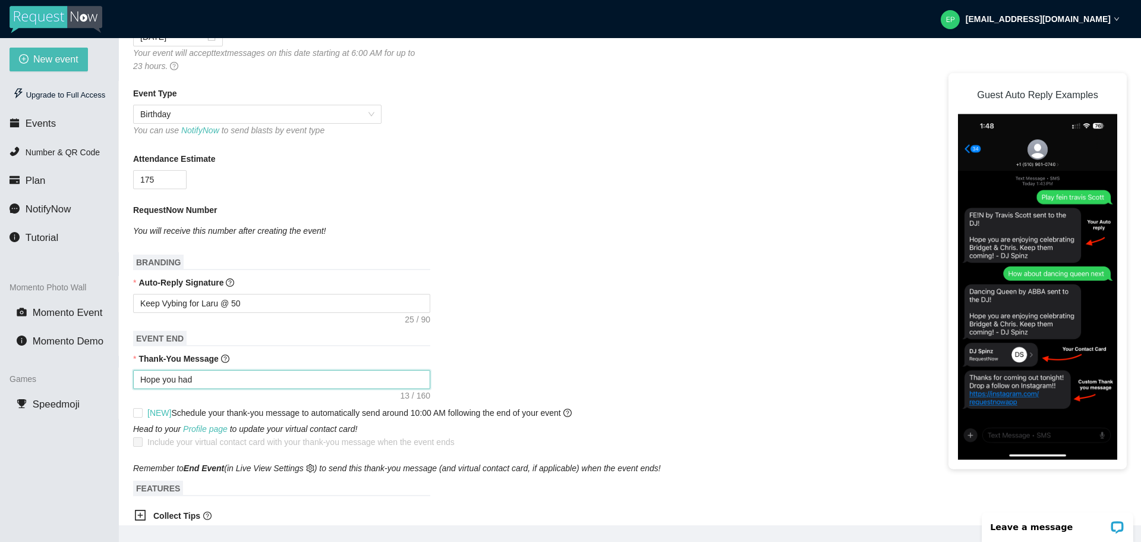
type textarea "Hope you had a"
type textarea "Hope you had a g"
click at [555, 360] on div "Thank-You Message" at bounding box center [630, 361] width 994 height 18
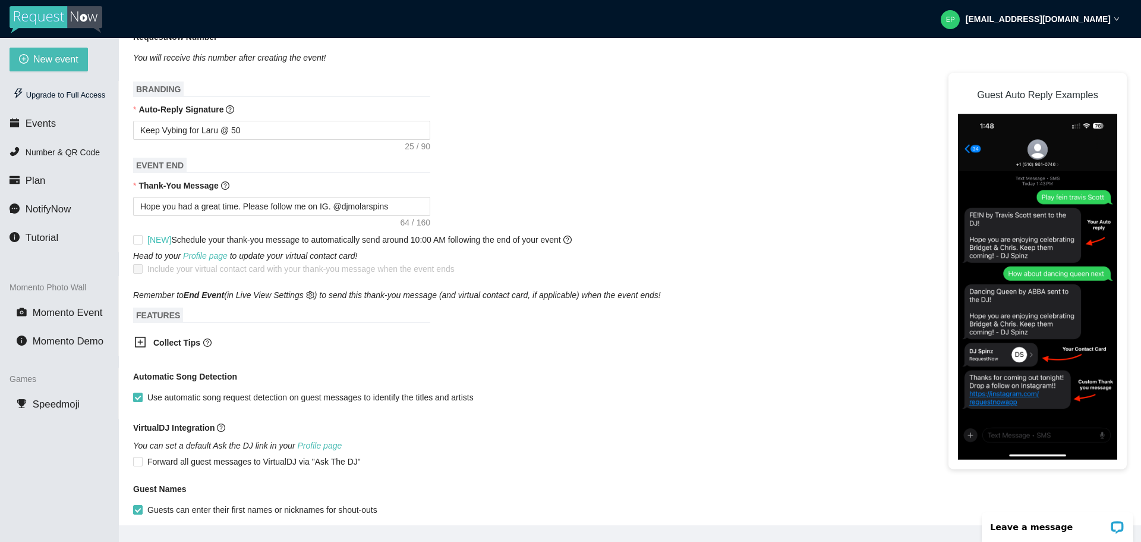
scroll to position [385, 0]
click at [136, 241] on input "[NEW] Schedule your thank-you message to automatically send around 10:00 AM fol…" at bounding box center [137, 238] width 8 height 8
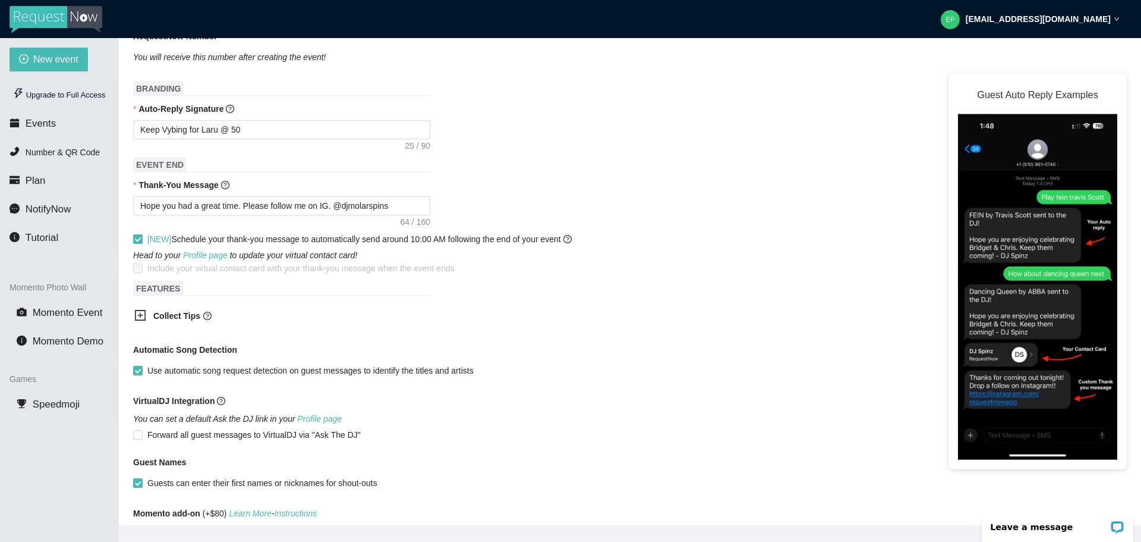
click at [136, 241] on input "[NEW] Schedule your thank-you message to automatically send around 10:00 AM fol…" at bounding box center [137, 238] width 8 height 8
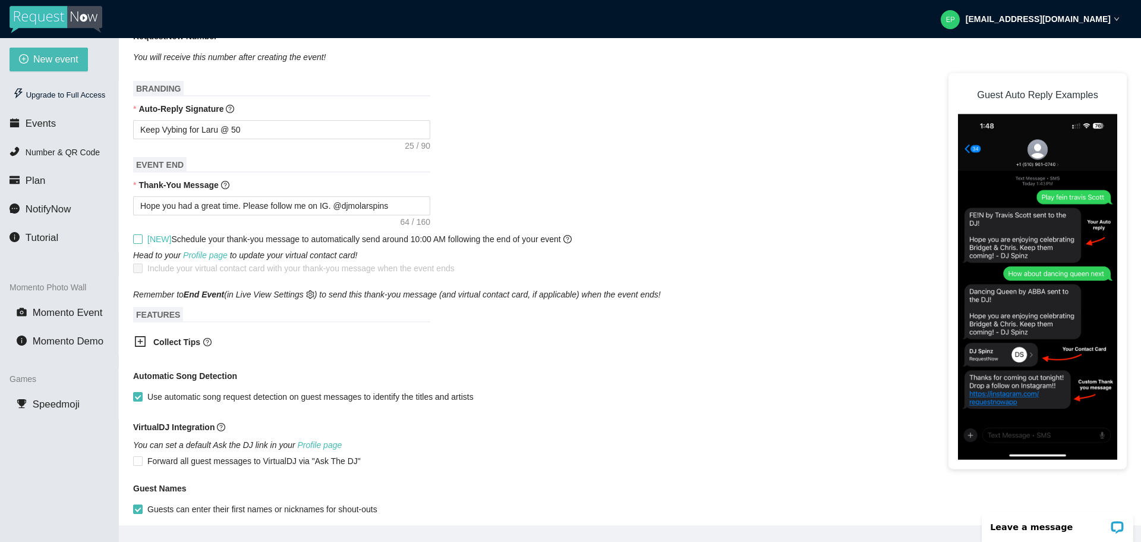
click at [139, 235] on input "[NEW] Schedule your thank-you message to automatically send around 10:00 AM fol…" at bounding box center [137, 238] width 8 height 8
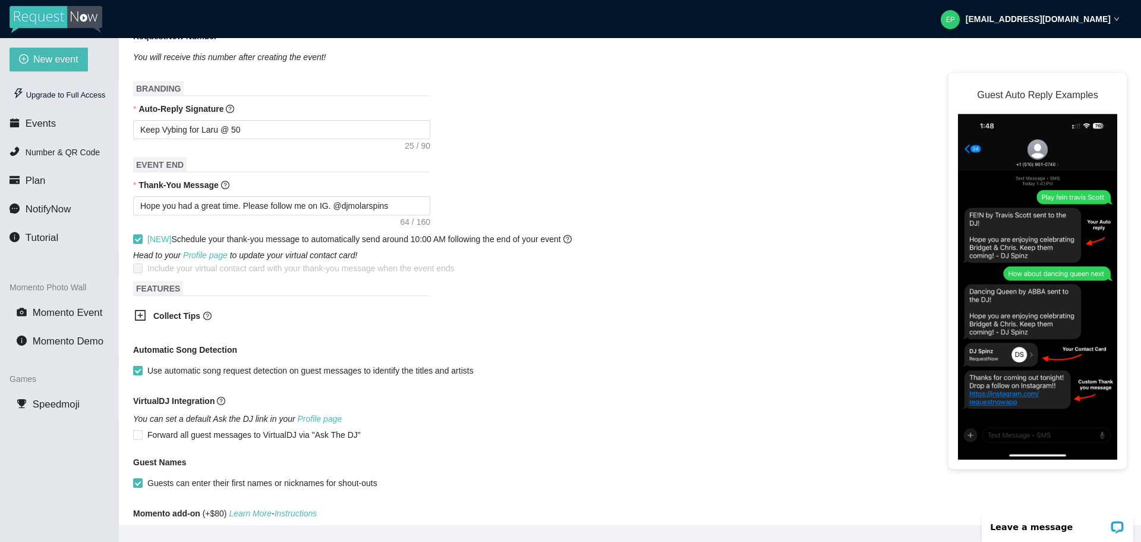
click at [138, 313] on icon "plus-square" at bounding box center [140, 315] width 12 height 12
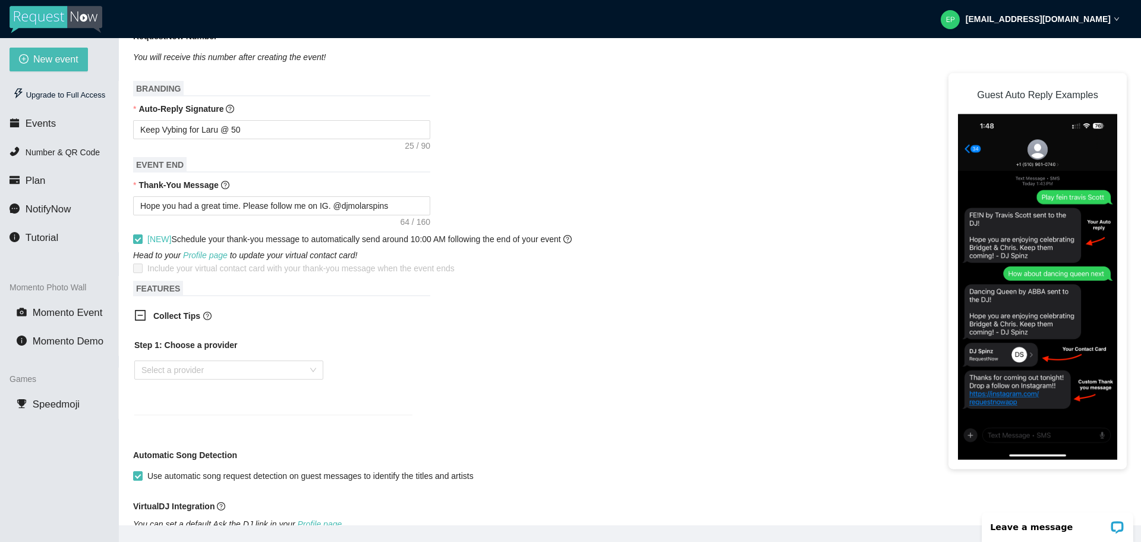
click at [138, 313] on icon "minus-square" at bounding box center [140, 315] width 12 height 12
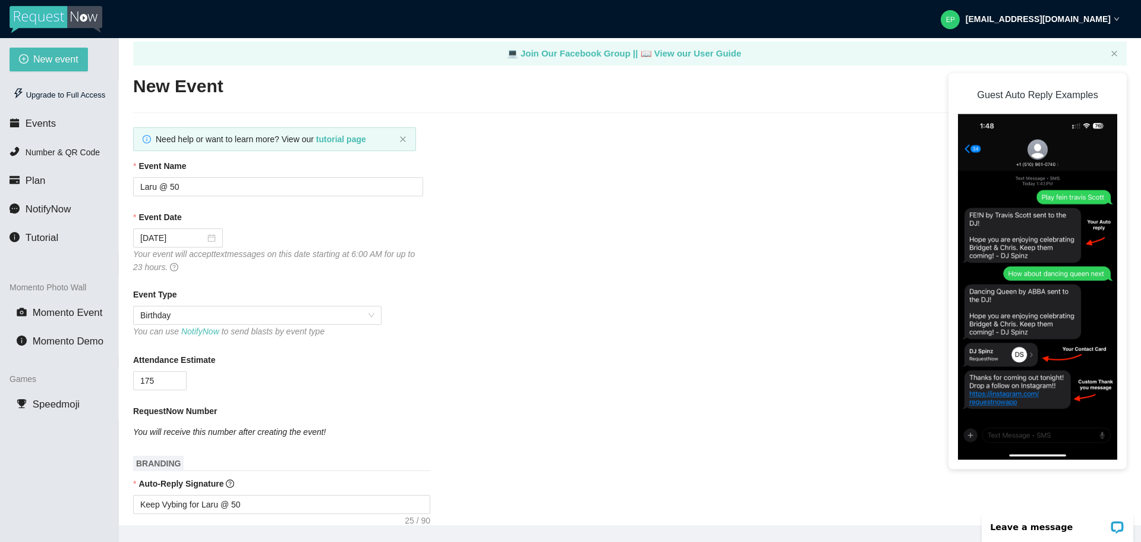
scroll to position [11, 0]
click at [169, 185] on input "Laru @ 50" at bounding box center [278, 186] width 290 height 19
click at [221, 189] on input "Laru @50" at bounding box center [278, 186] width 290 height 19
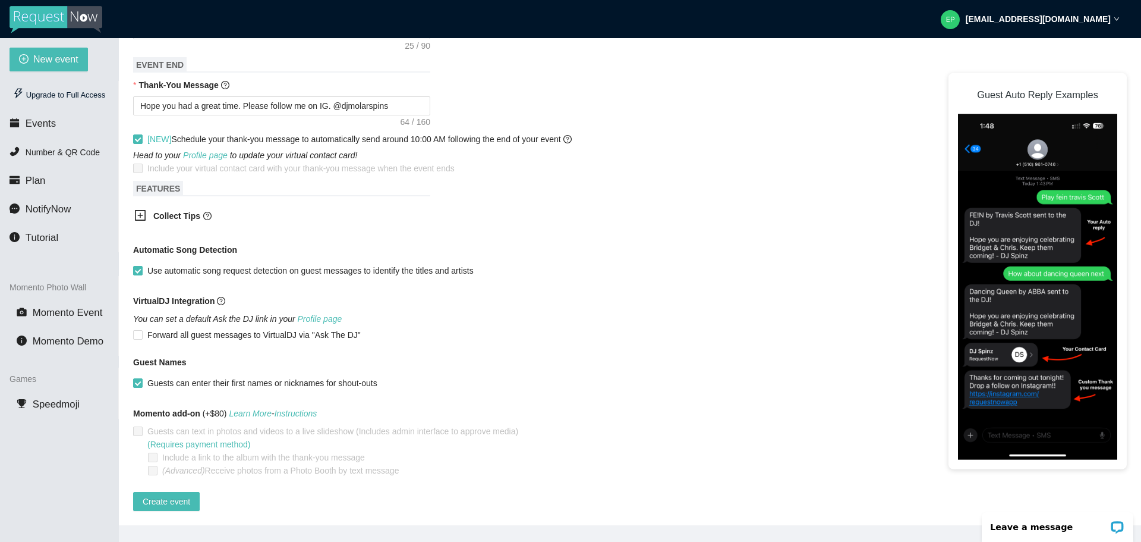
scroll to position [38, 0]
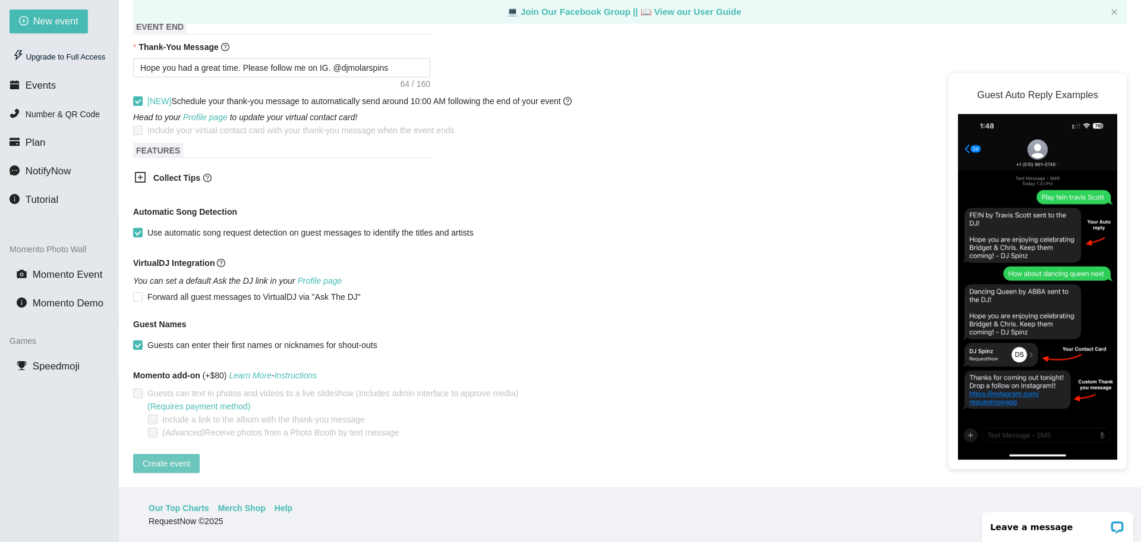
click at [173, 457] on span "Create event" at bounding box center [167, 463] width 48 height 13
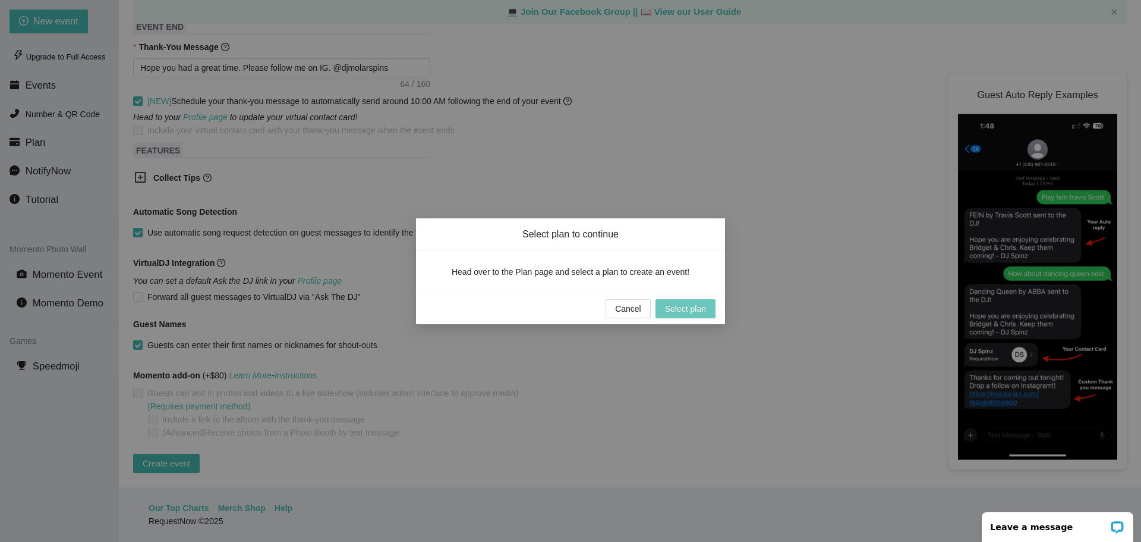
click at [692, 309] on span "Select plan" at bounding box center [685, 308] width 41 height 13
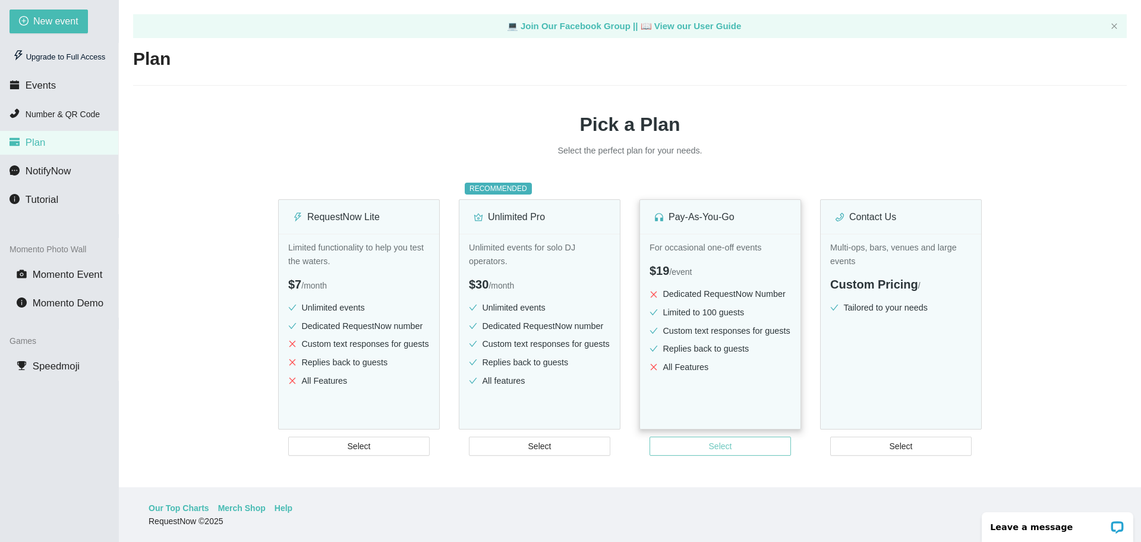
click at [722, 449] on span "Select" at bounding box center [720, 445] width 23 height 13
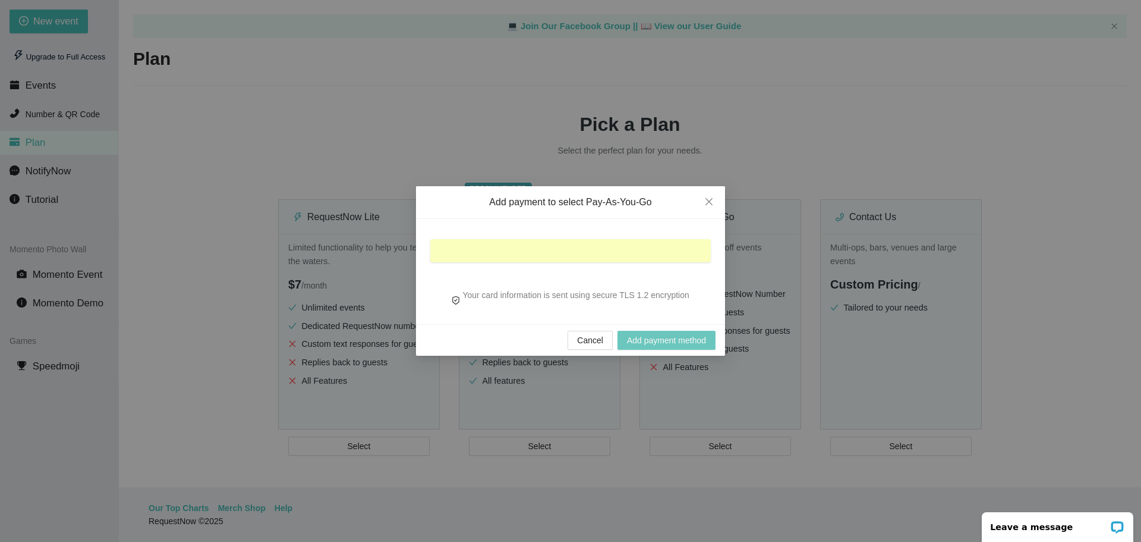
click at [670, 341] on span "Add payment method" at bounding box center [666, 339] width 79 height 13
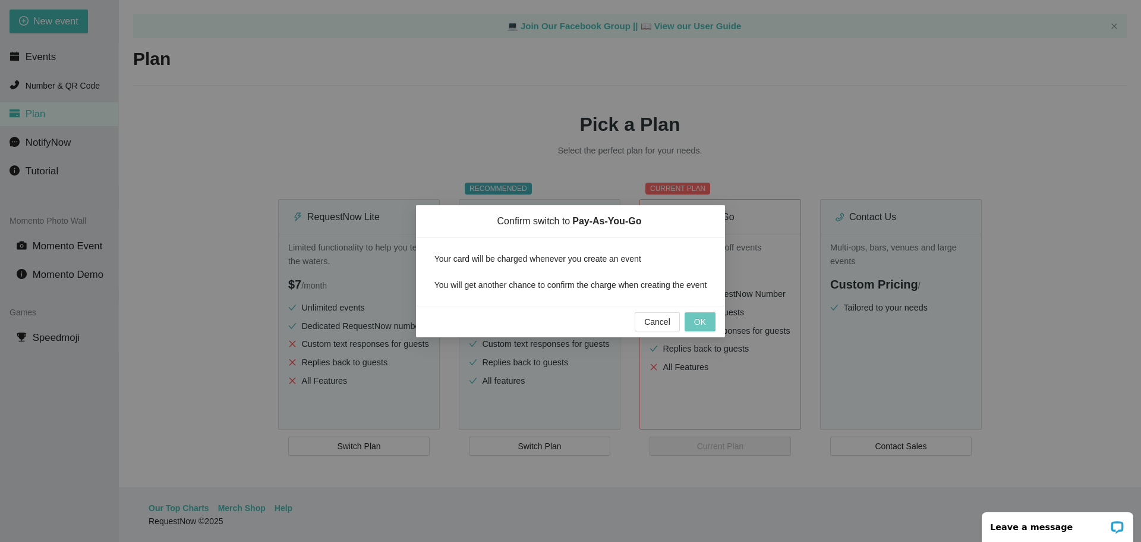
click at [697, 322] on span "OK" at bounding box center [700, 321] width 12 height 13
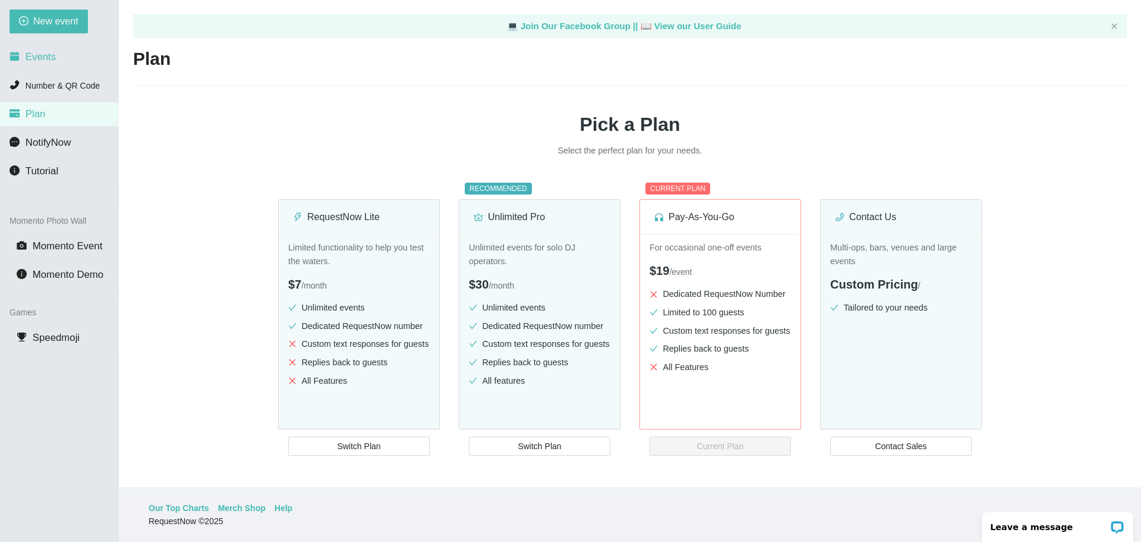
click at [39, 56] on span "Events" at bounding box center [41, 56] width 30 height 11
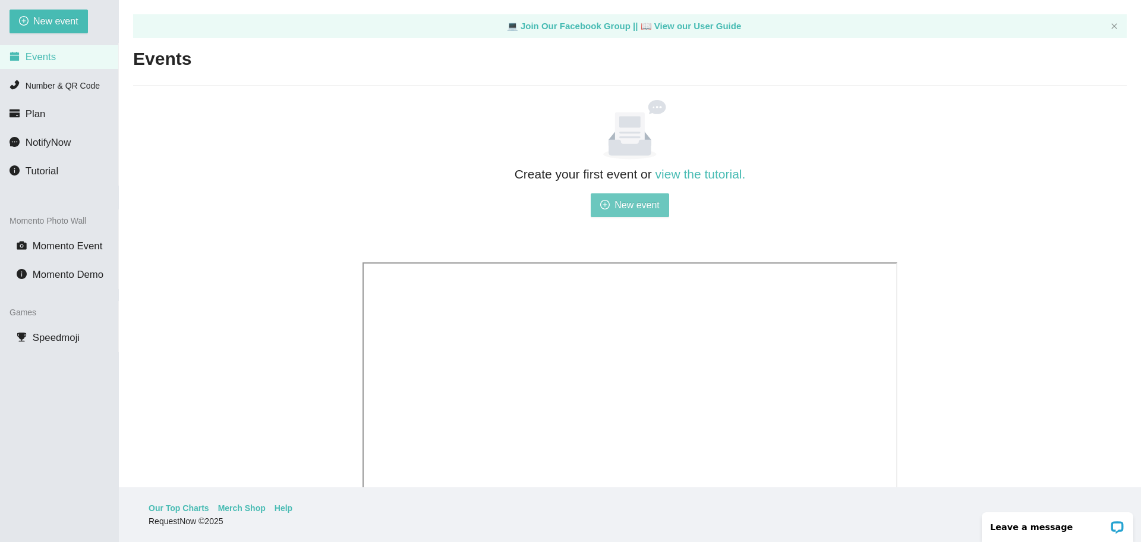
click at [651, 199] on span "New event" at bounding box center [637, 204] width 45 height 15
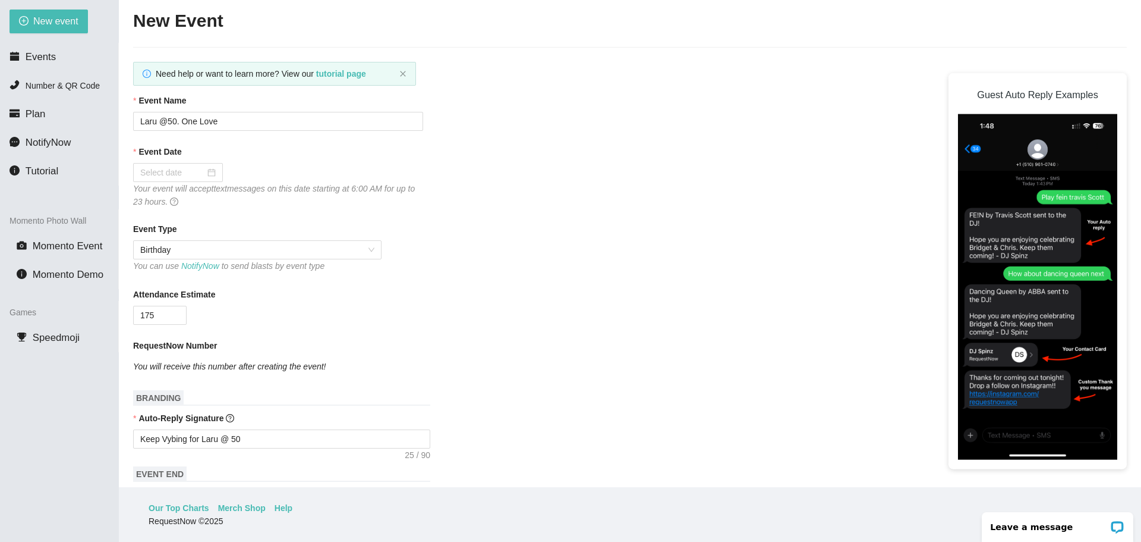
scroll to position [45, 0]
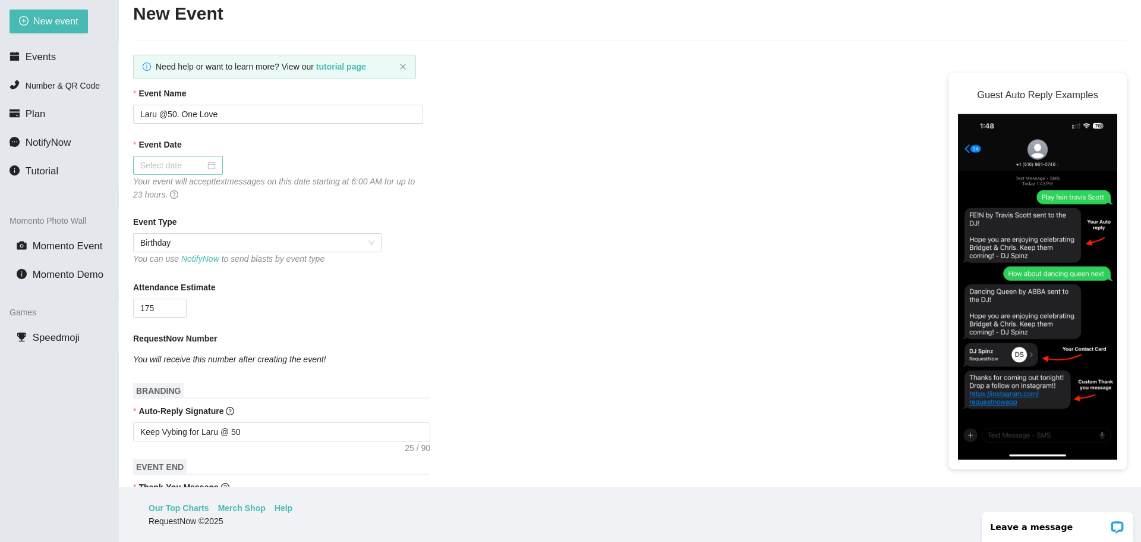
click at [209, 165] on div at bounding box center [177, 165] width 75 height 13
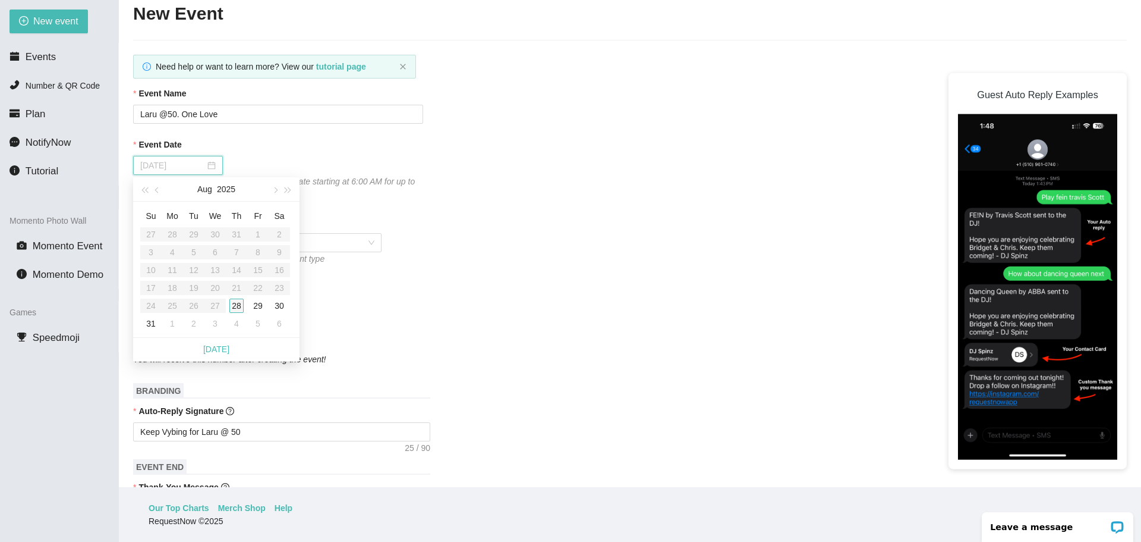
click at [234, 304] on div "28" at bounding box center [236, 305] width 14 height 14
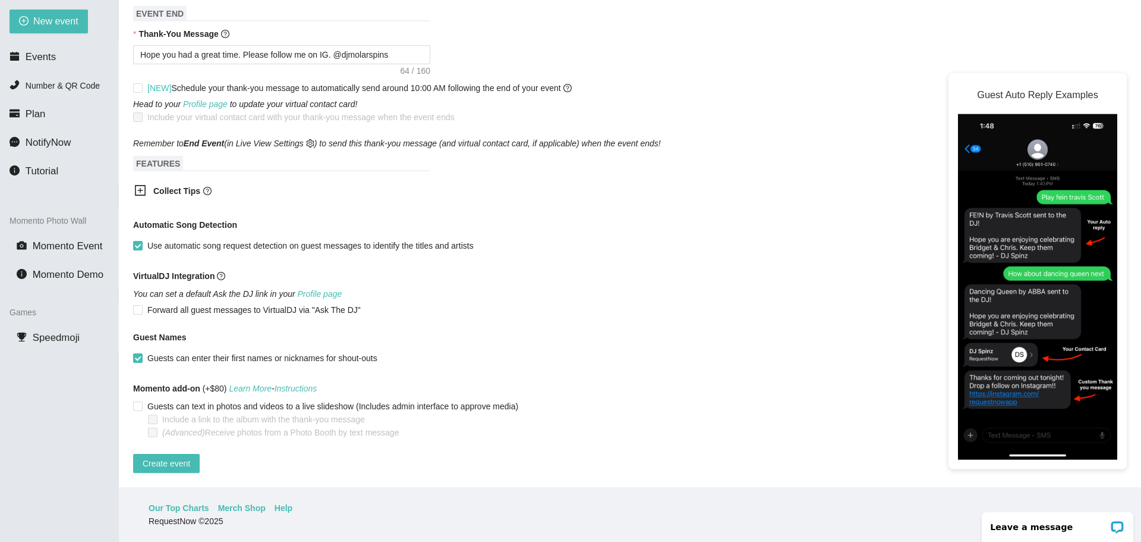
scroll to position [507, 0]
click at [138, 401] on input "Guests can text in photos and videos to a live slideshow (Includes admin interf…" at bounding box center [137, 405] width 8 height 8
click at [153, 414] on input "Include a link to the album with the thank-you message" at bounding box center [152, 418] width 8 height 8
click at [136, 401] on input "Guests can text in photos and videos to a live slideshow (Includes admin interf…" at bounding box center [137, 405] width 8 height 8
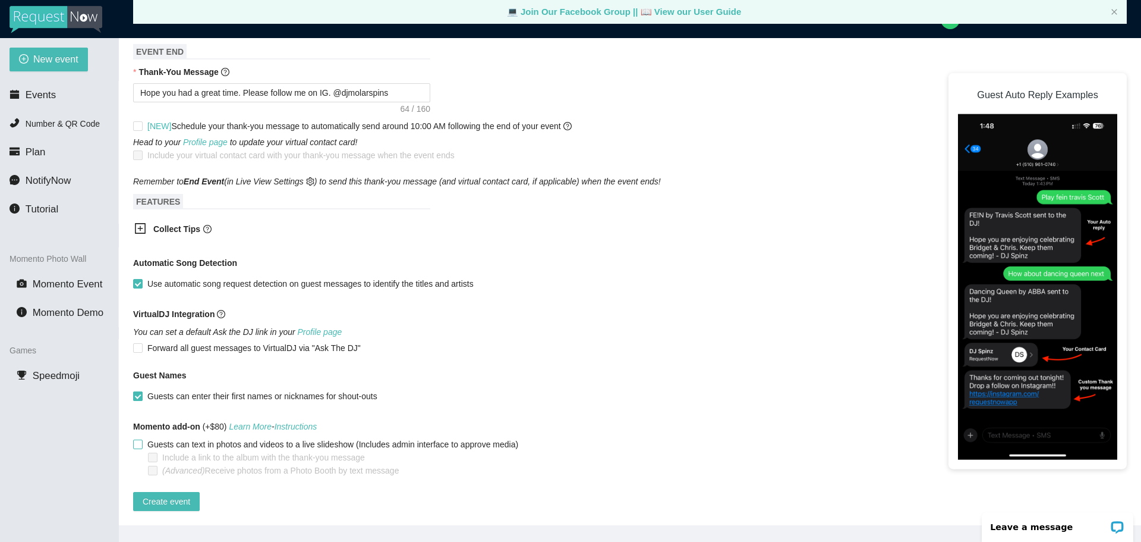
scroll to position [38, 0]
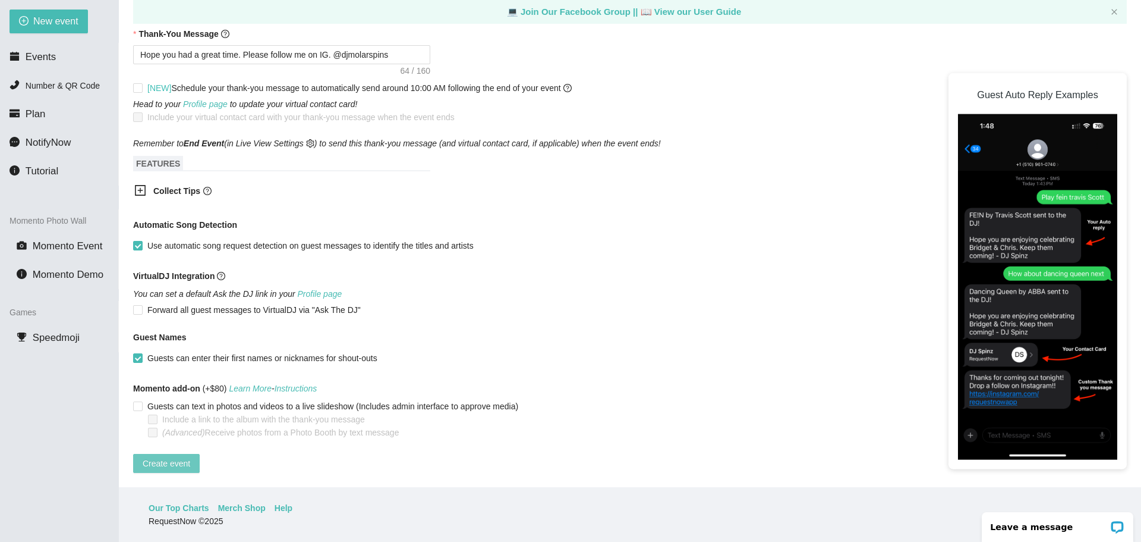
click at [169, 457] on span "Create event" at bounding box center [167, 463] width 48 height 13
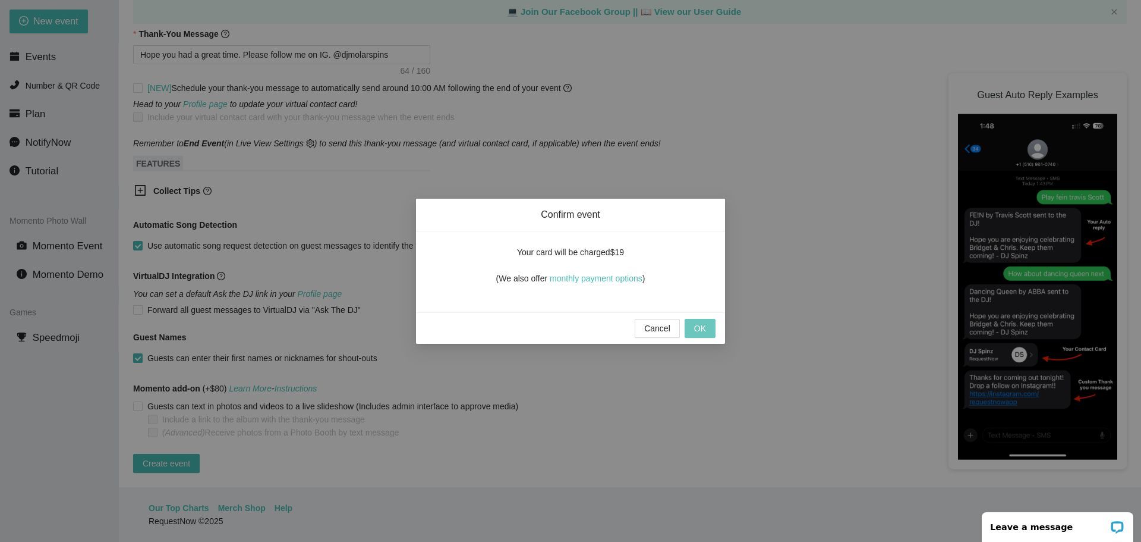
click at [700, 332] on span "OK" at bounding box center [700, 328] width 12 height 13
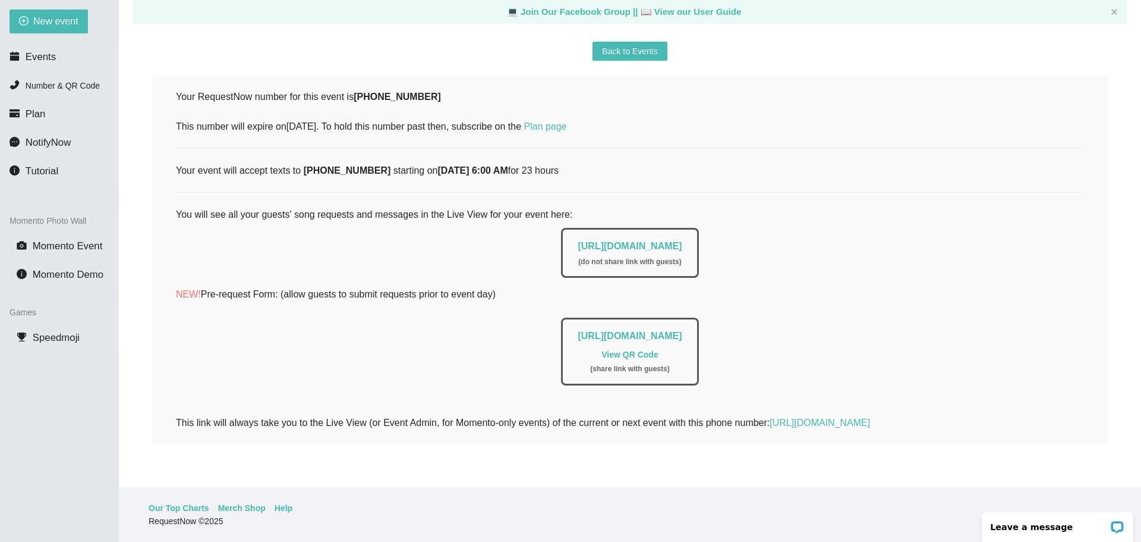
scroll to position [140, 0]
click at [627, 330] on link "https://app.requestnow.io/add-requests/af90d0a2-7b14-47a3-b6d0-14e53b179532" at bounding box center [630, 335] width 104 height 10
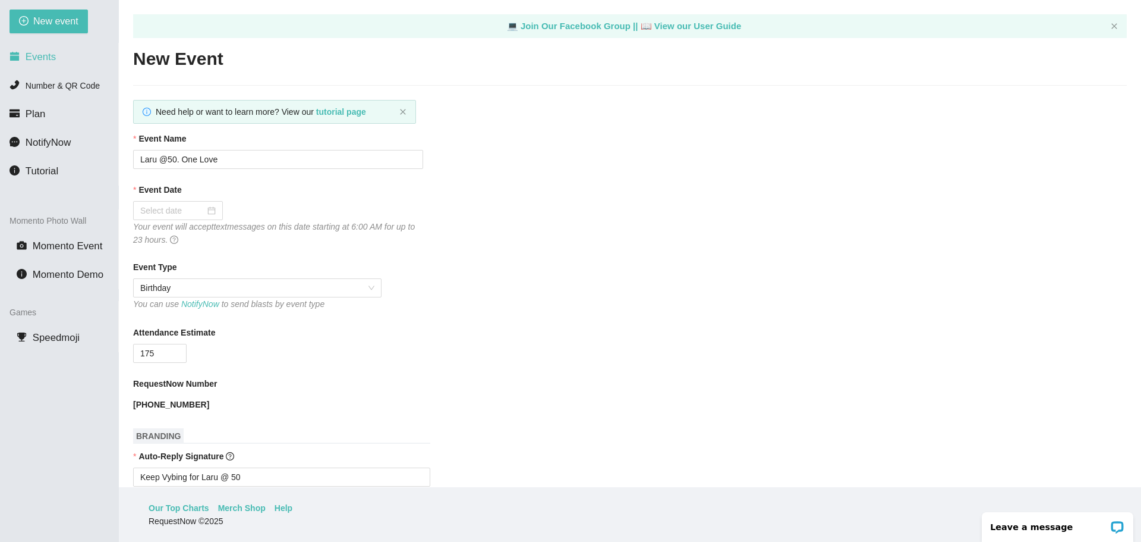
click at [43, 50] on li "Events" at bounding box center [59, 57] width 118 height 24
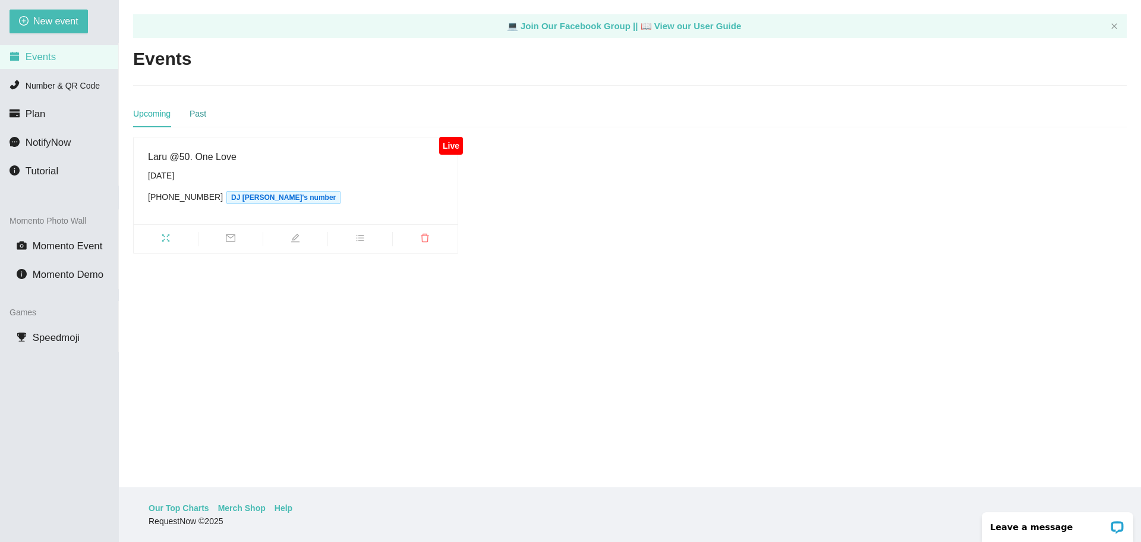
click at [194, 109] on div "Past" at bounding box center [198, 113] width 17 height 13
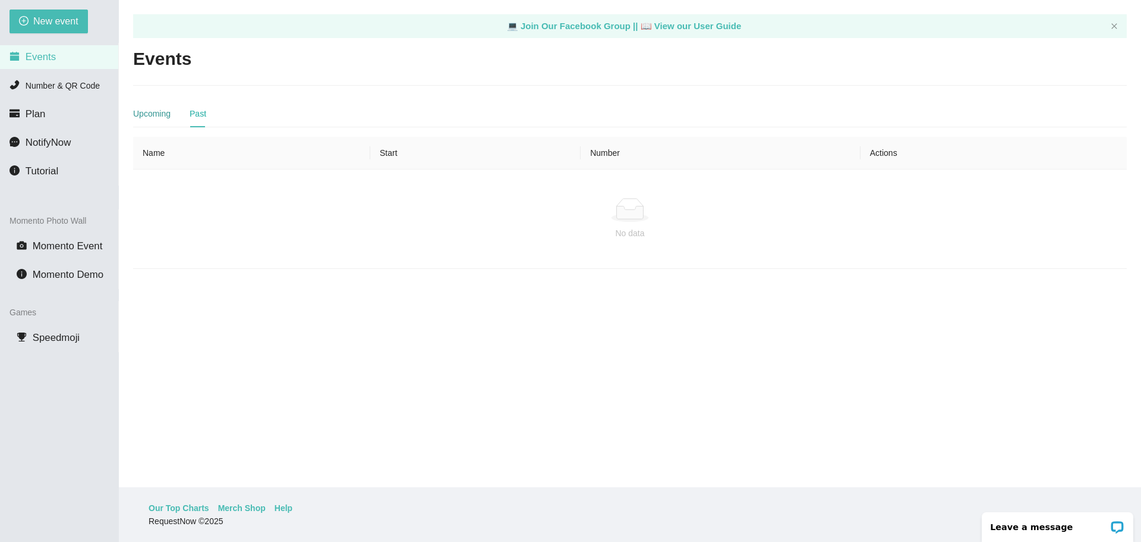
click at [150, 115] on div "Upcoming" at bounding box center [151, 113] width 37 height 13
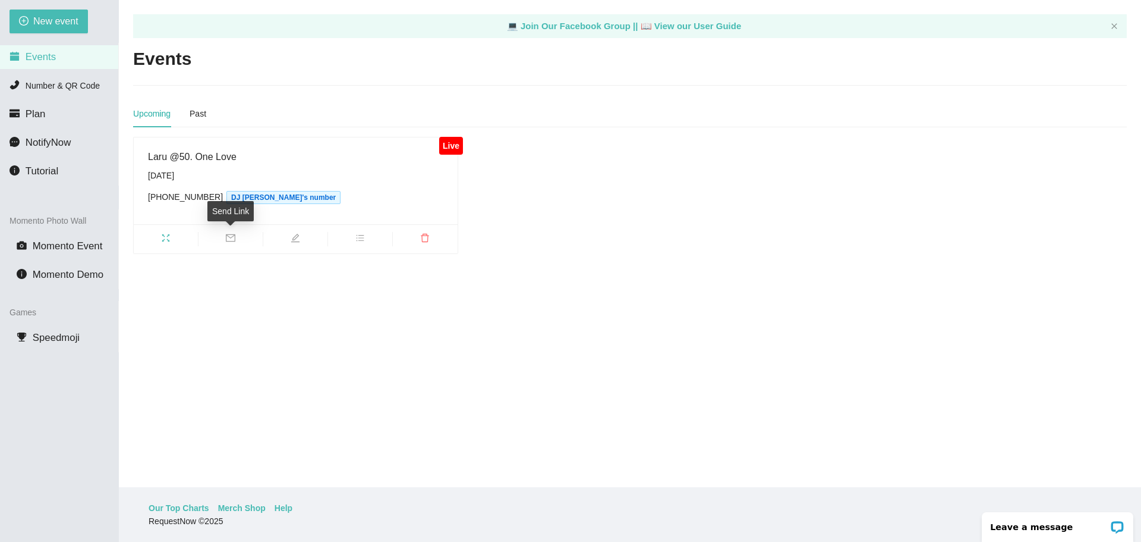
click at [230, 237] on icon "mail" at bounding box center [231, 238] width 10 height 8
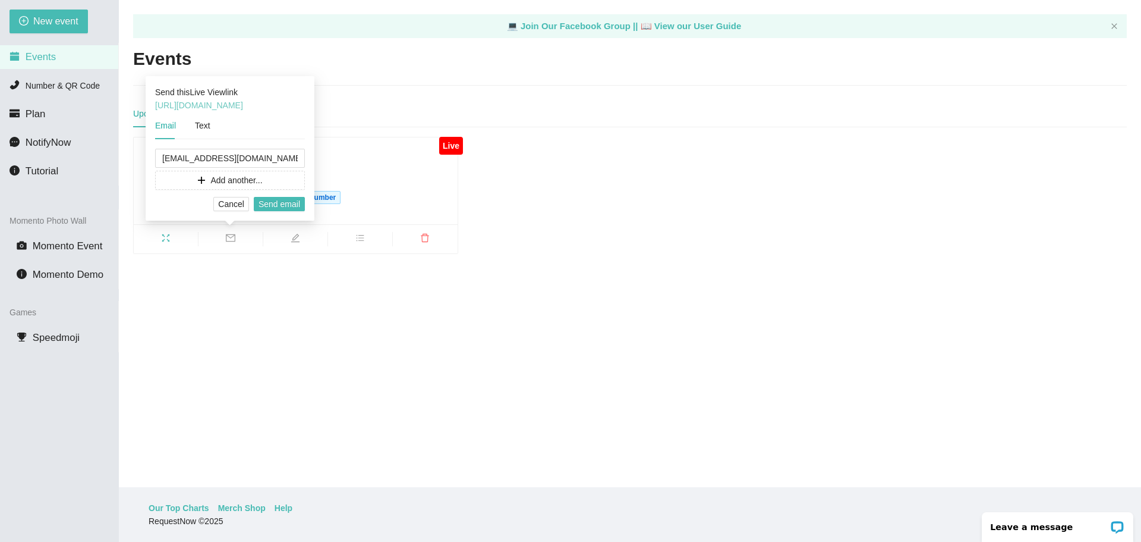
click at [228, 105] on link "https://app.requestnow.io/live/ejlnyje/" at bounding box center [199, 105] width 88 height 10
